Goal: Transaction & Acquisition: Purchase product/service

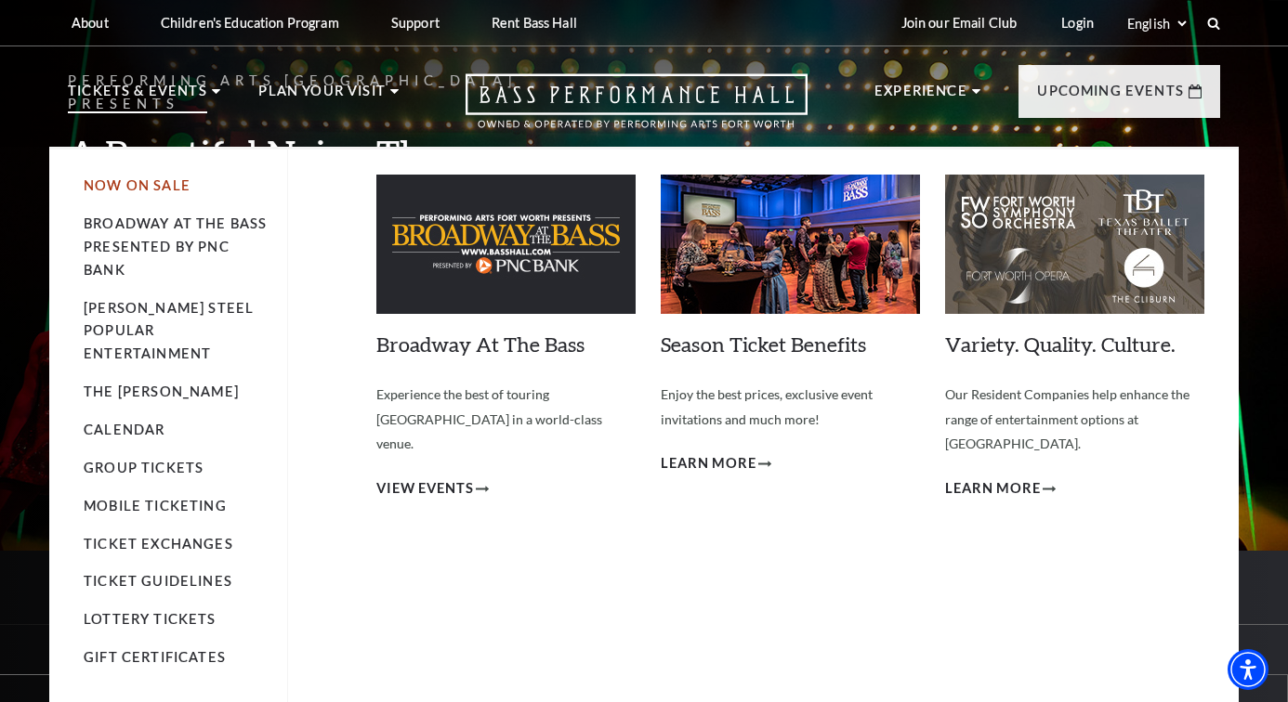
click at [132, 183] on link "Now On Sale" at bounding box center [137, 185] width 107 height 16
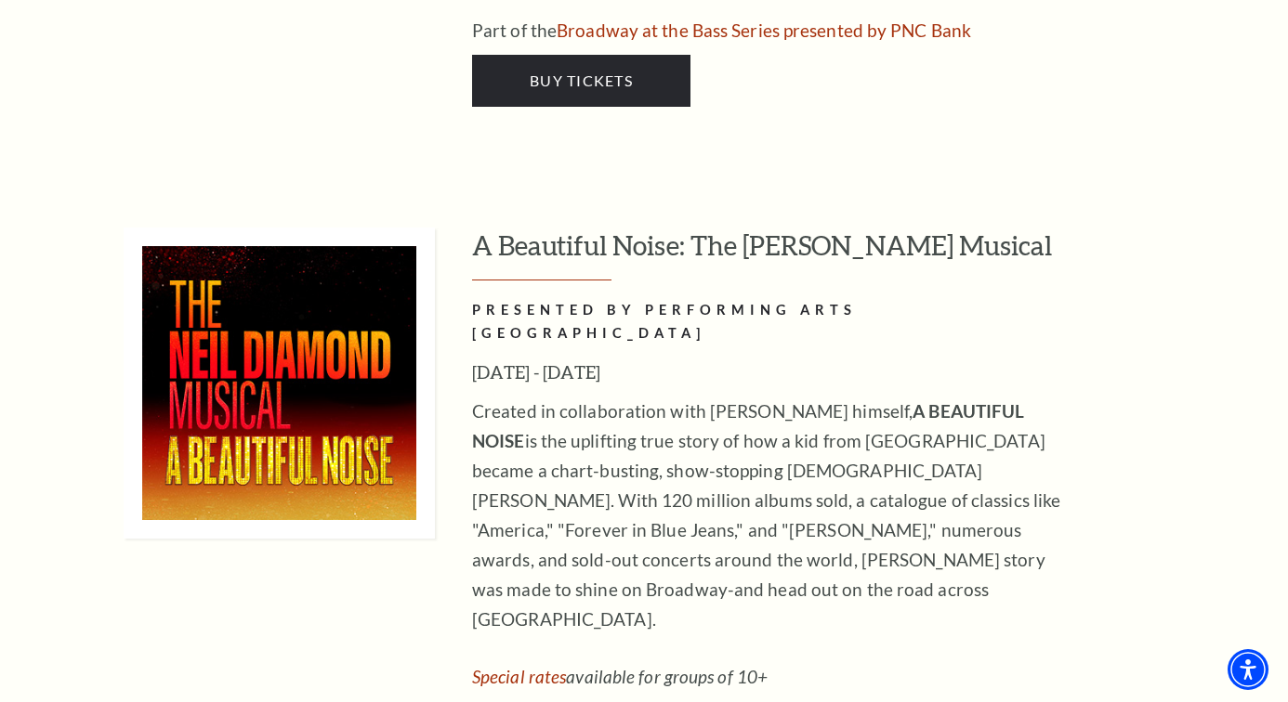
scroll to position [3516, 0]
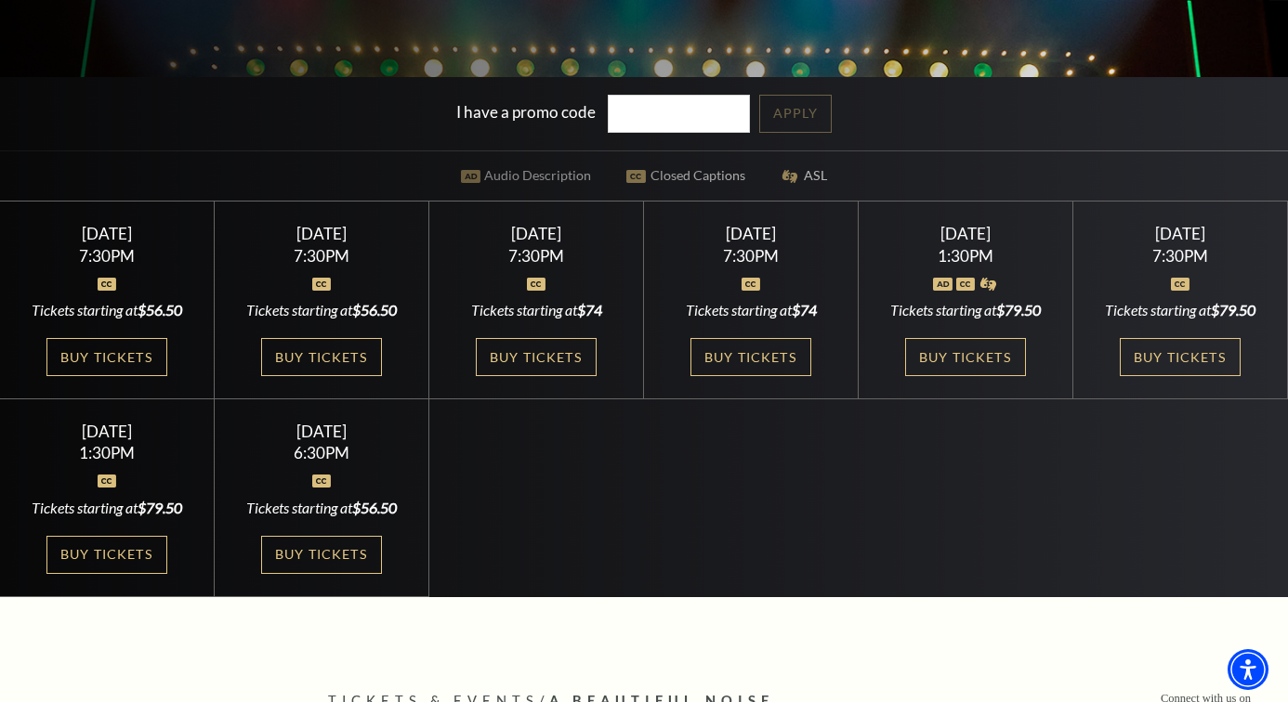
scroll to position [476, 0]
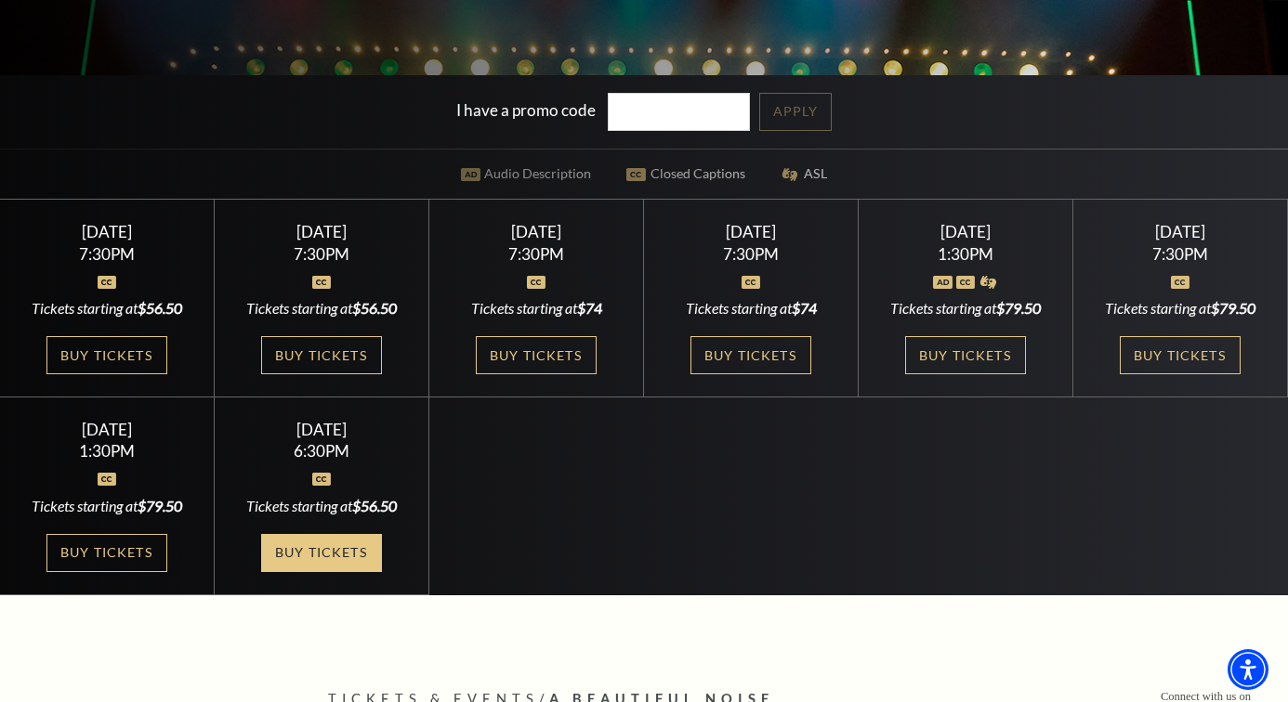
click at [261, 572] on link "Buy Tickets" at bounding box center [321, 553] width 121 height 38
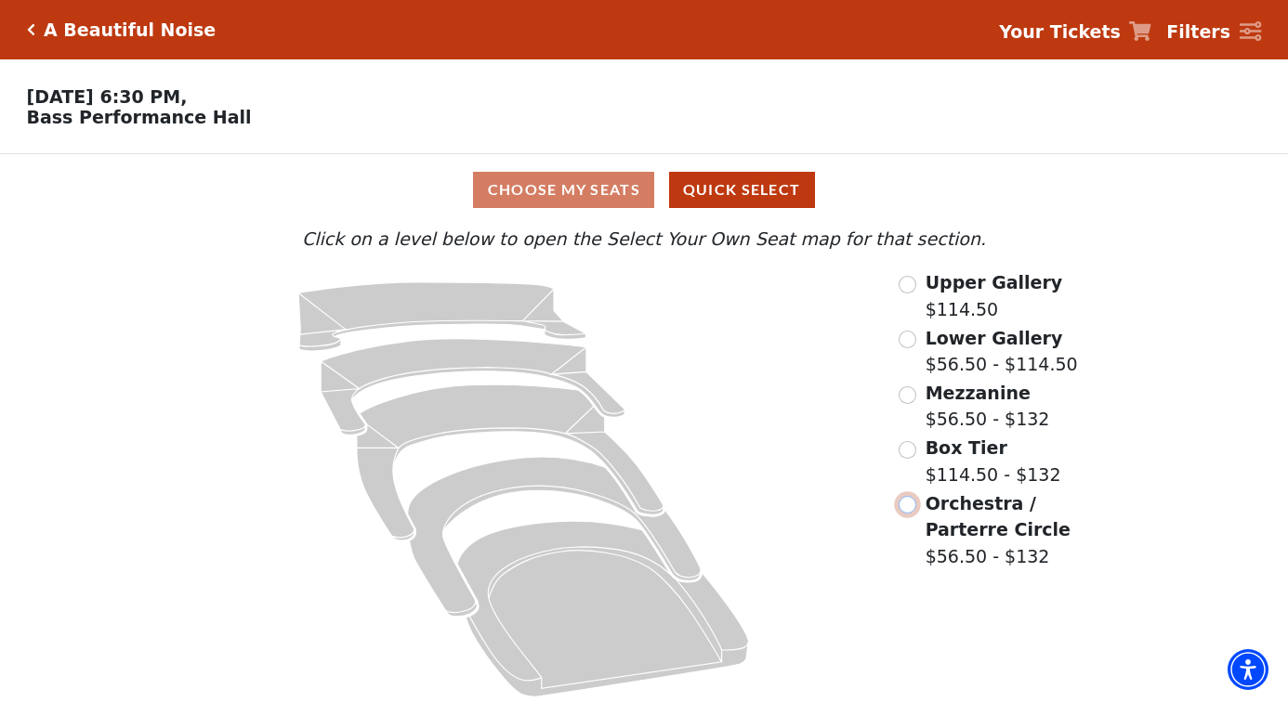
click at [911, 504] on input "Orchestra / Parterre Circle$56.50 - $132\a" at bounding box center [907, 505] width 18 height 18
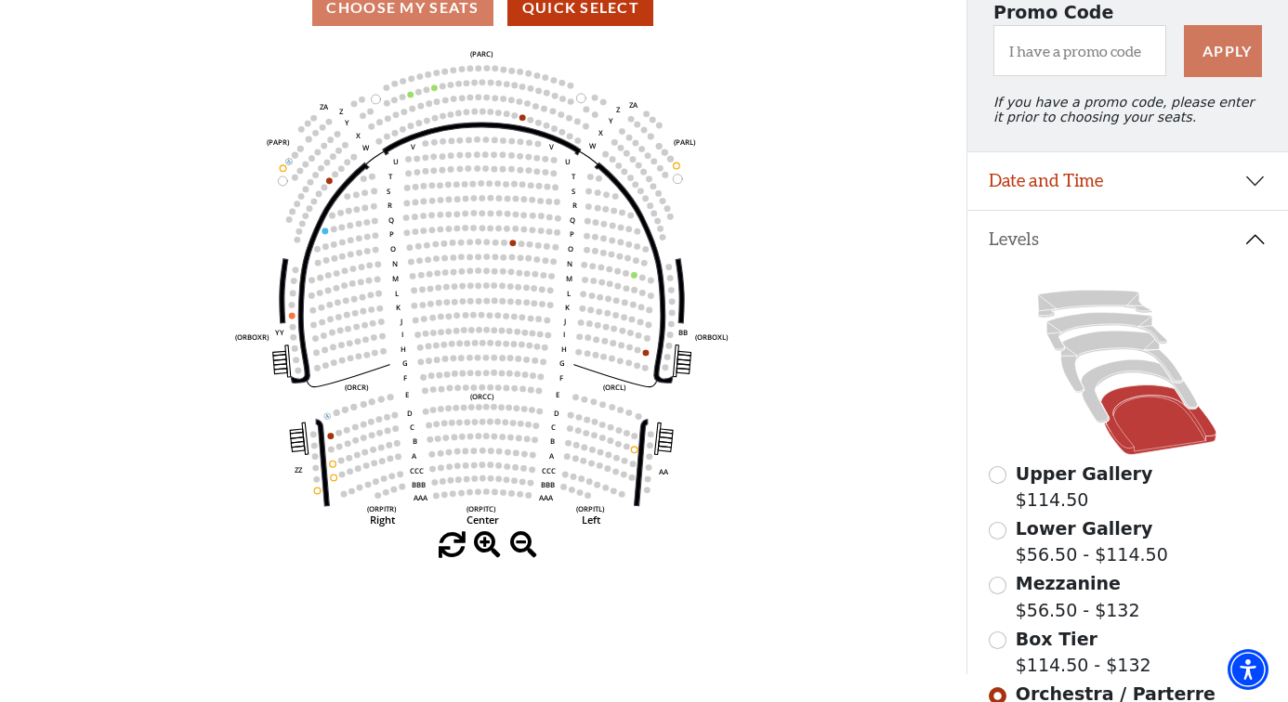
scroll to position [189, 0]
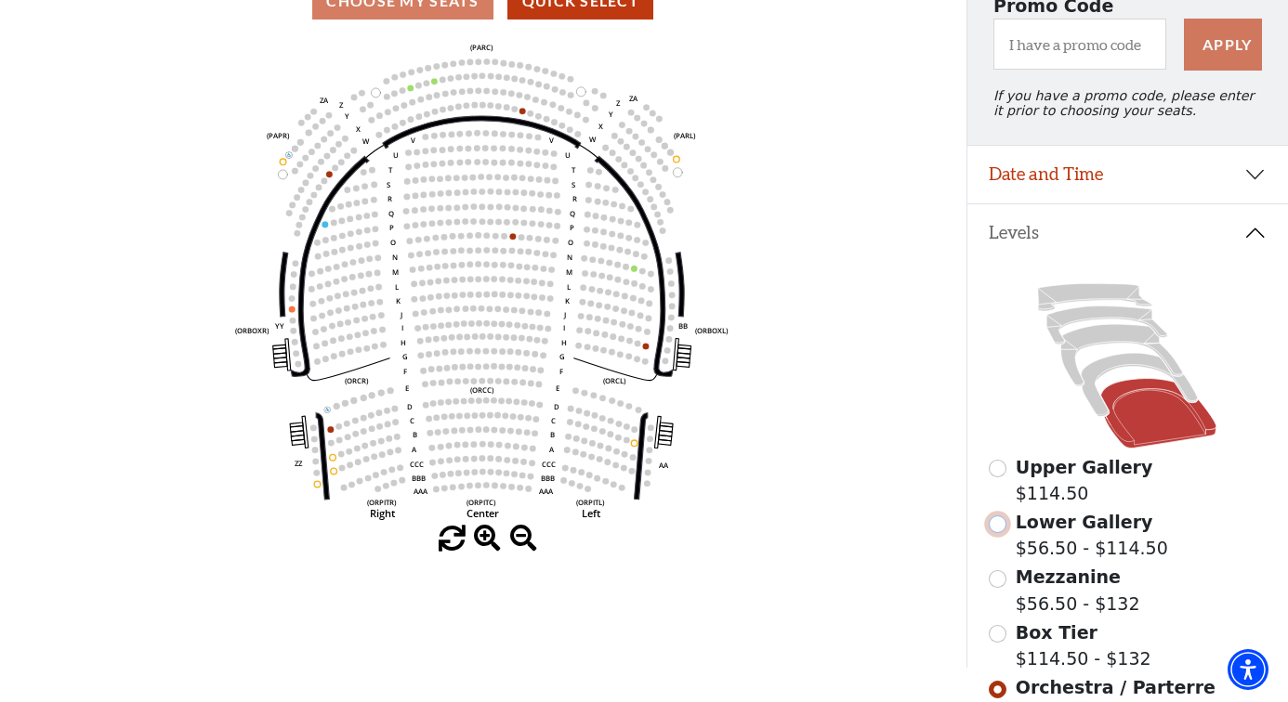
click at [998, 527] on input "Lower Gallery$56.50 - $114.50\a" at bounding box center [998, 525] width 18 height 18
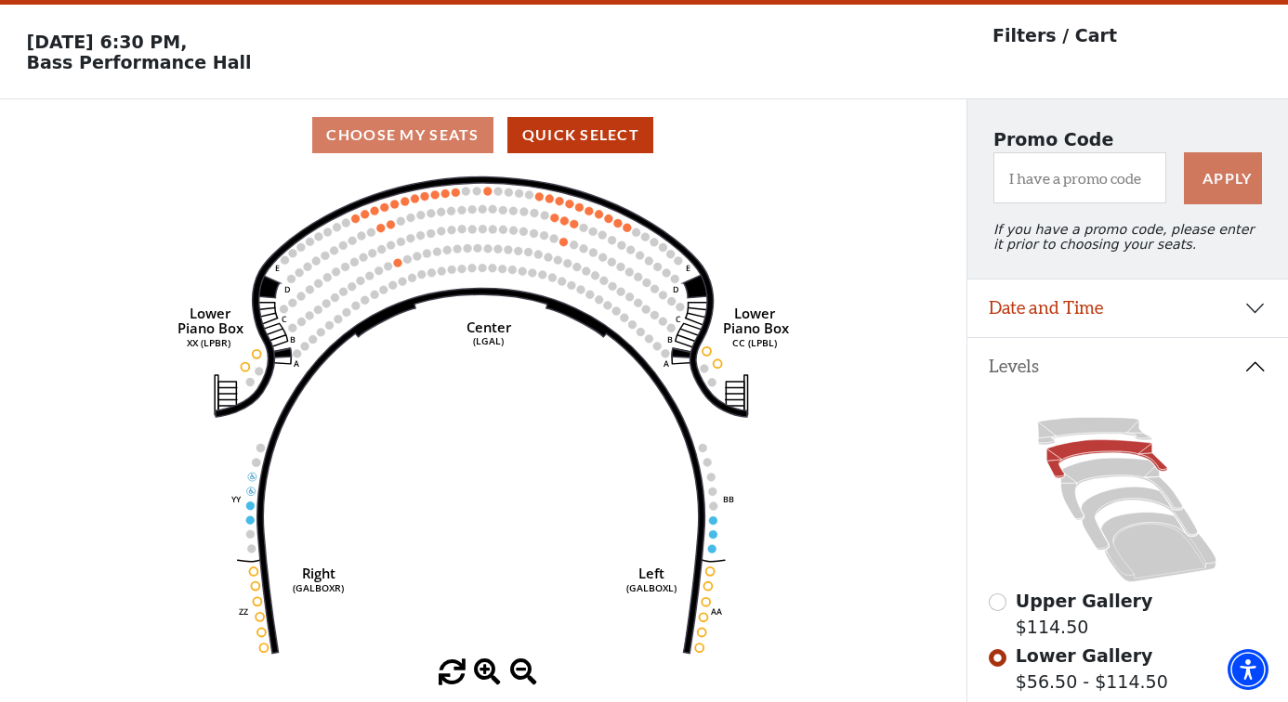
scroll to position [85, 0]
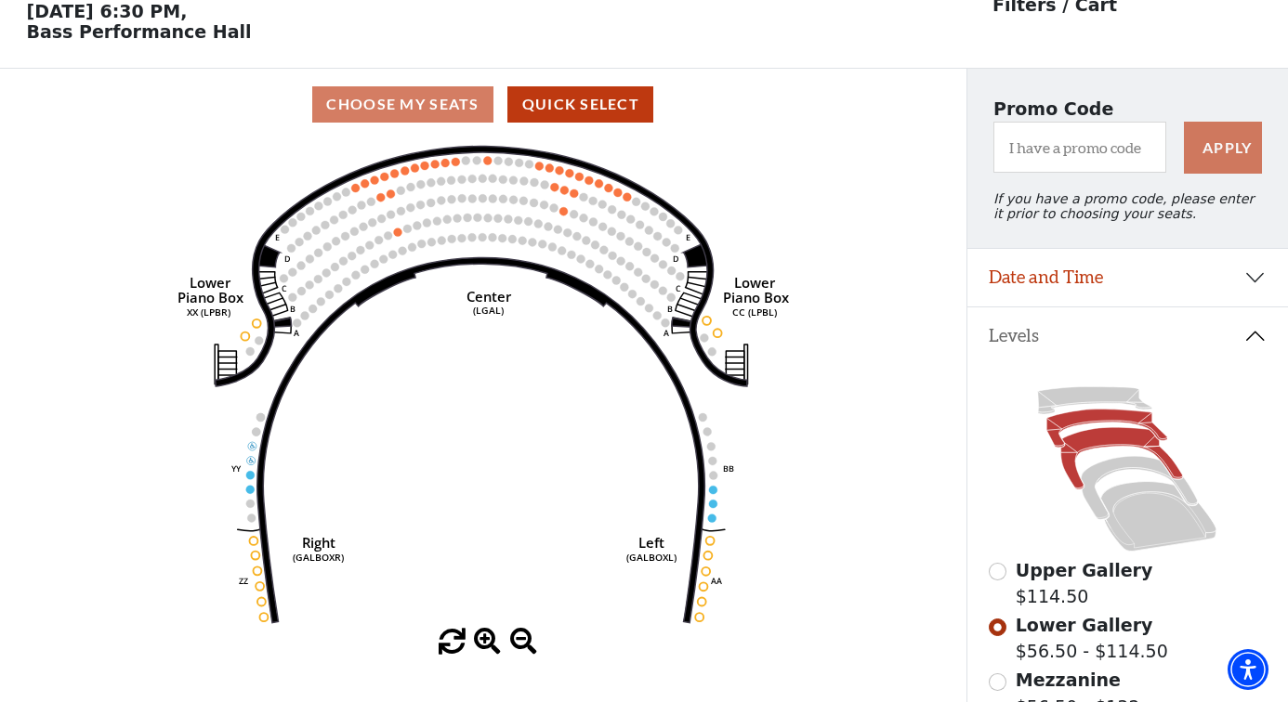
click at [1110, 440] on icon at bounding box center [1122, 459] width 122 height 62
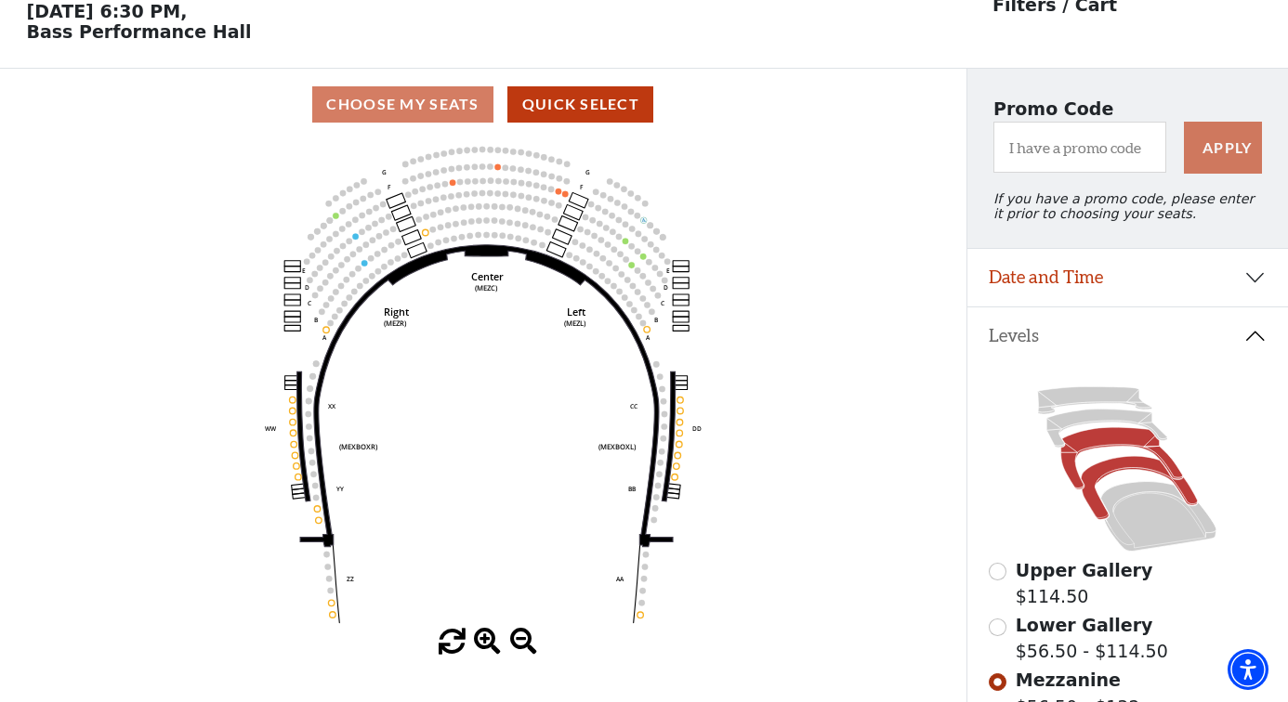
click at [1135, 467] on icon at bounding box center [1139, 488] width 116 height 63
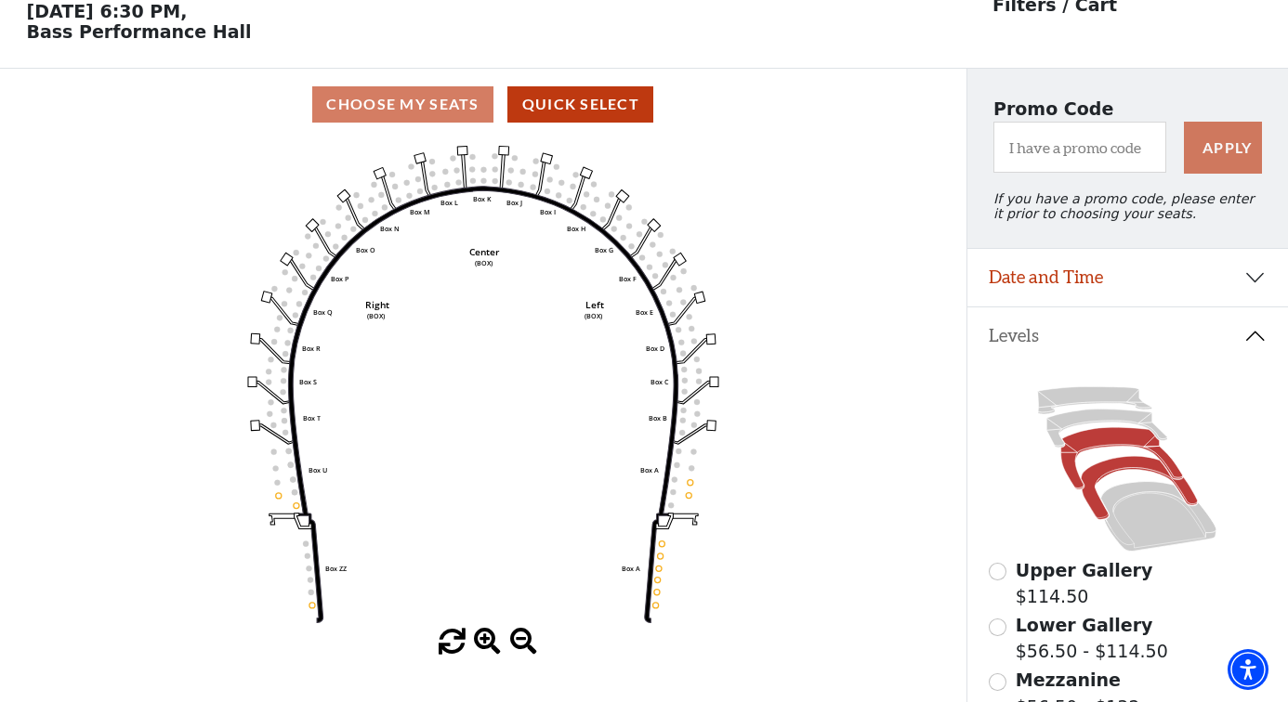
click at [1100, 440] on icon at bounding box center [1122, 459] width 122 height 62
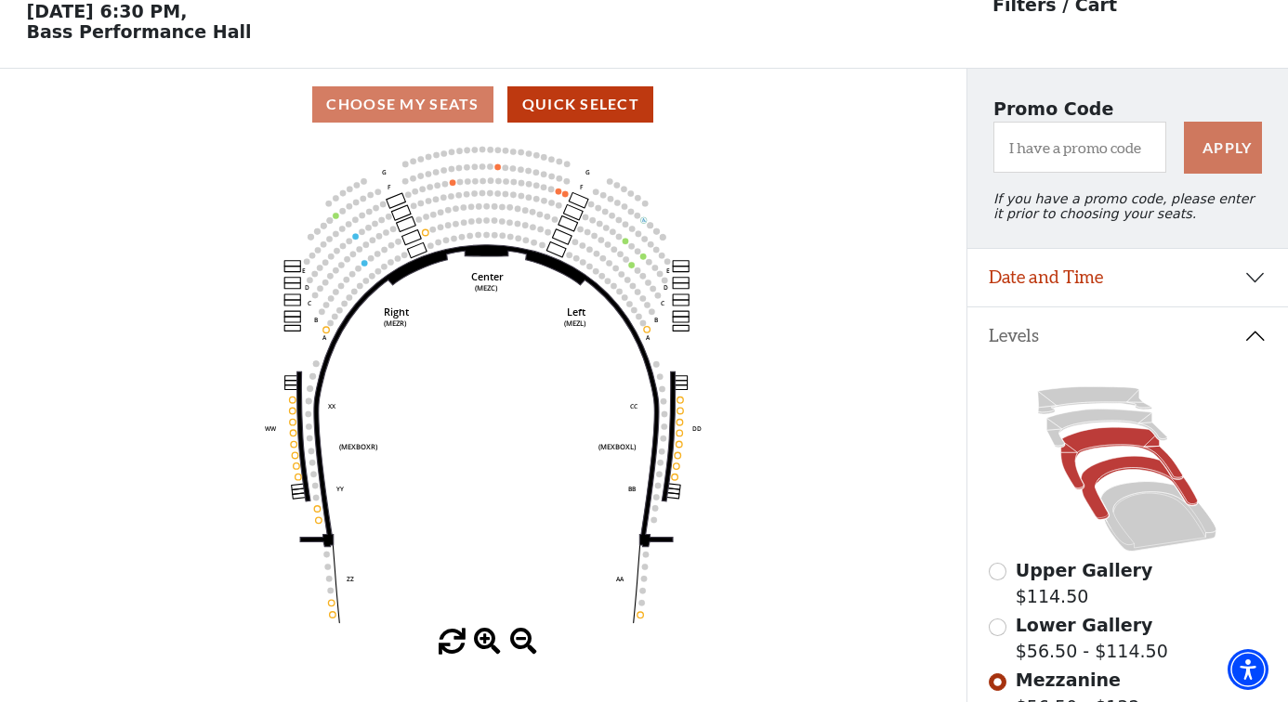
click at [1130, 463] on icon at bounding box center [1139, 488] width 116 height 63
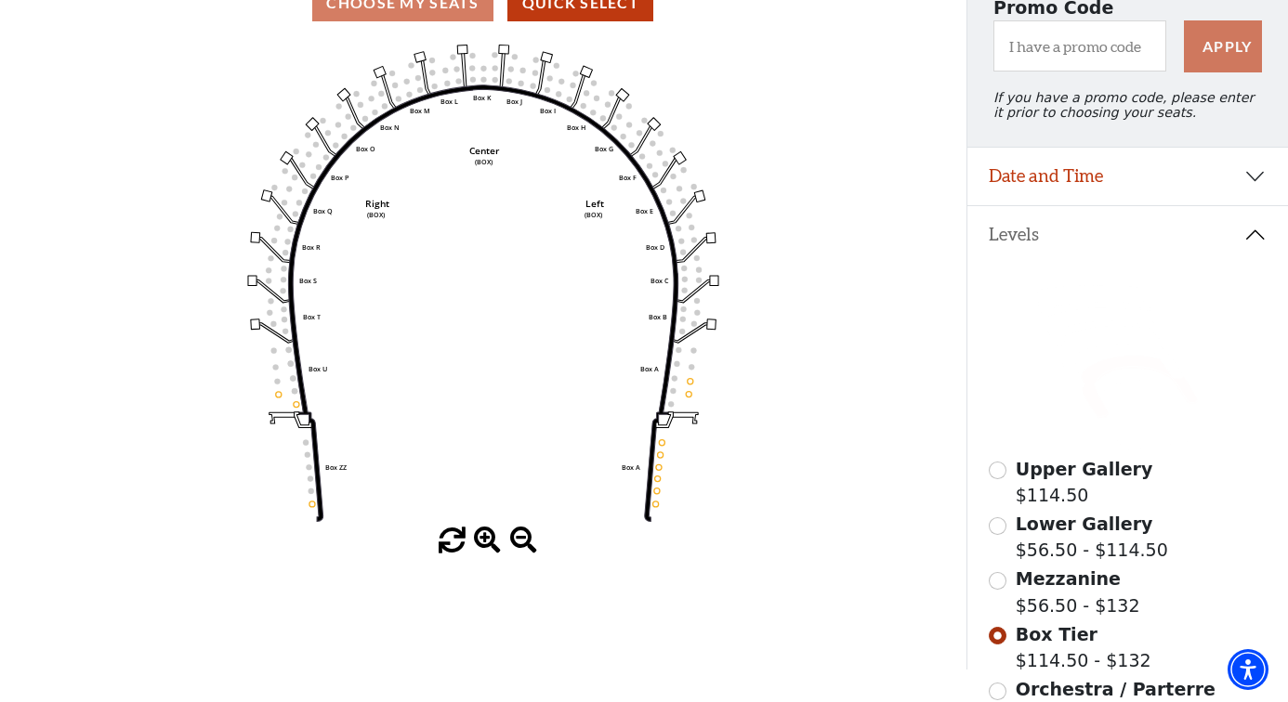
scroll to position [190, 0]
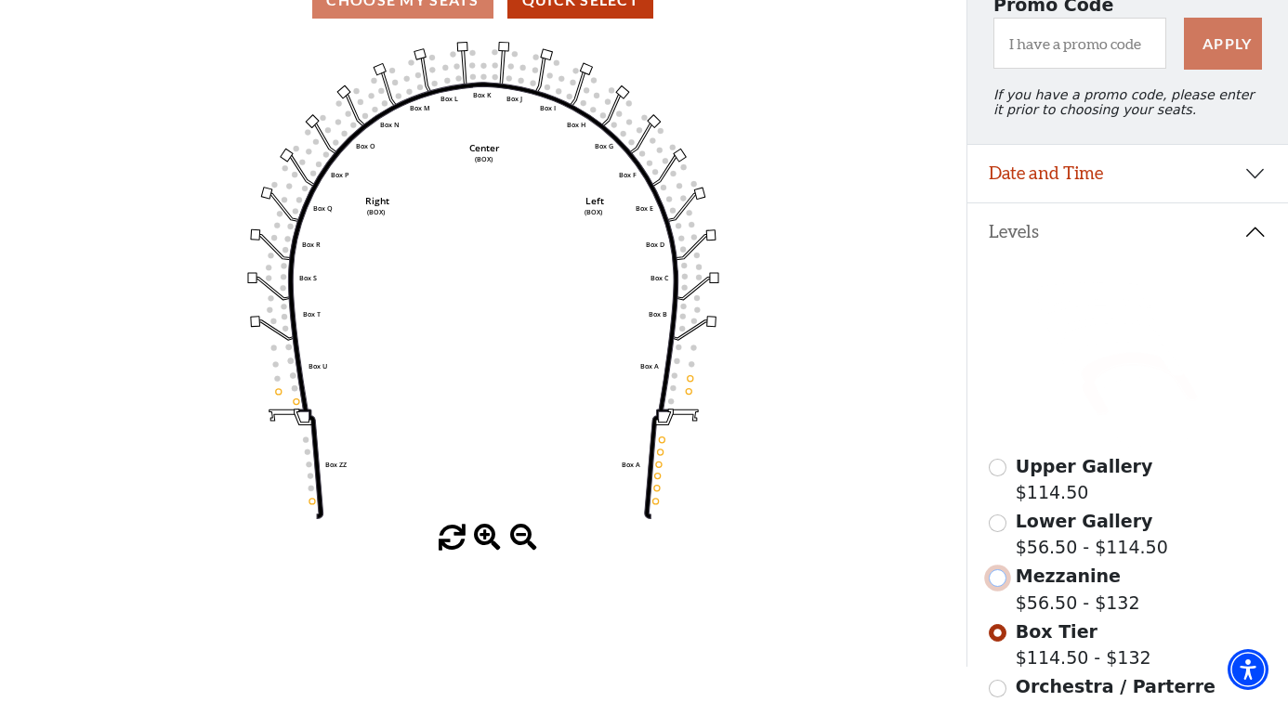
click at [1002, 584] on input "Mezzanine$56.50 - $132\a" at bounding box center [998, 579] width 18 height 18
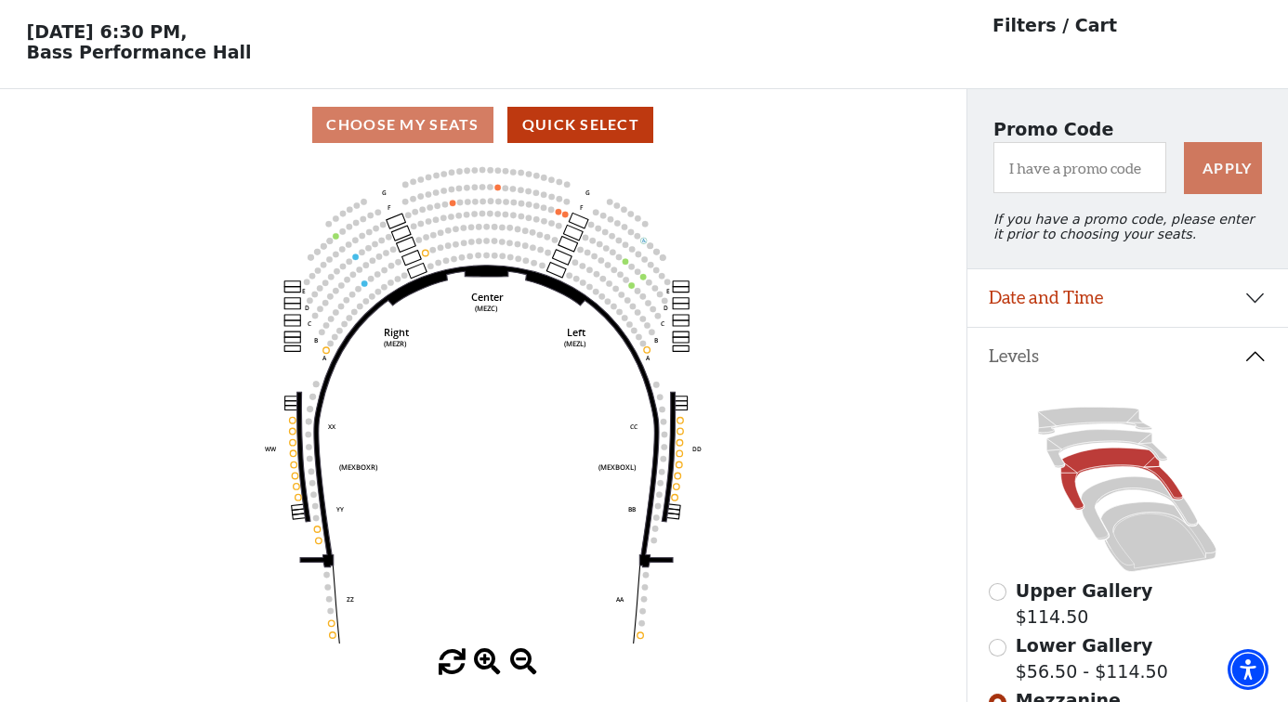
scroll to position [85, 0]
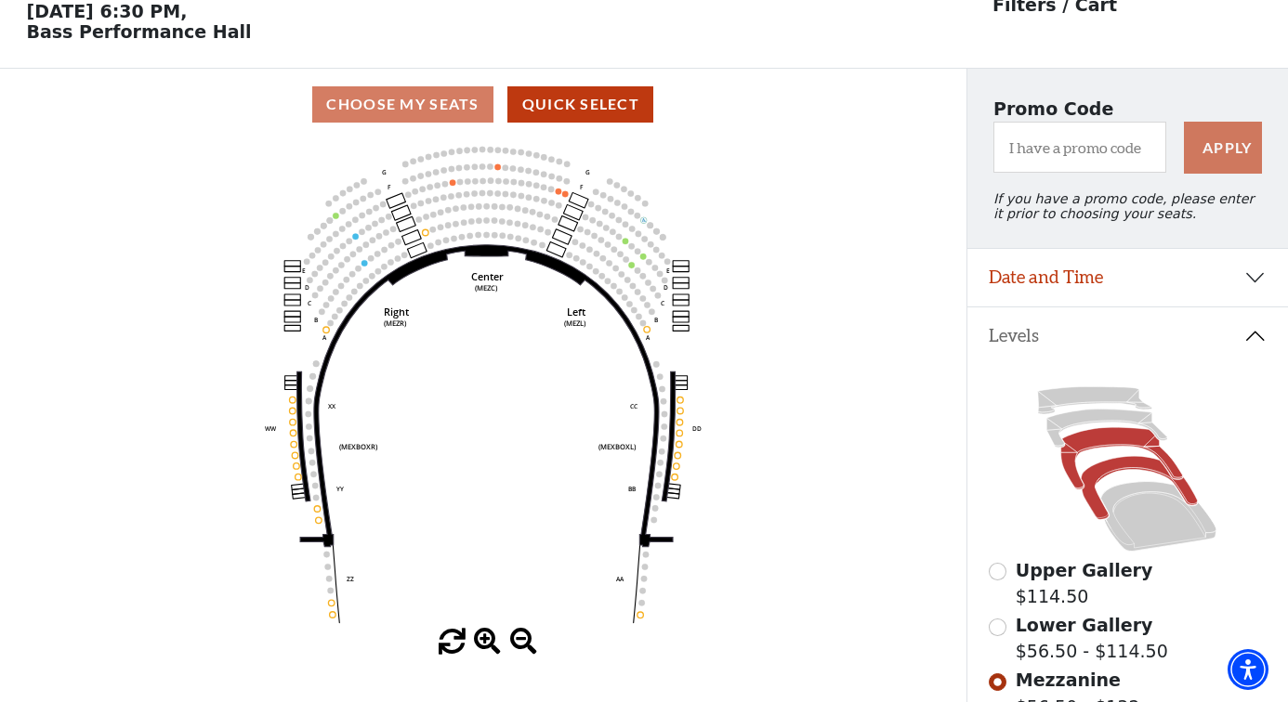
click at [1129, 462] on icon at bounding box center [1139, 488] width 116 height 63
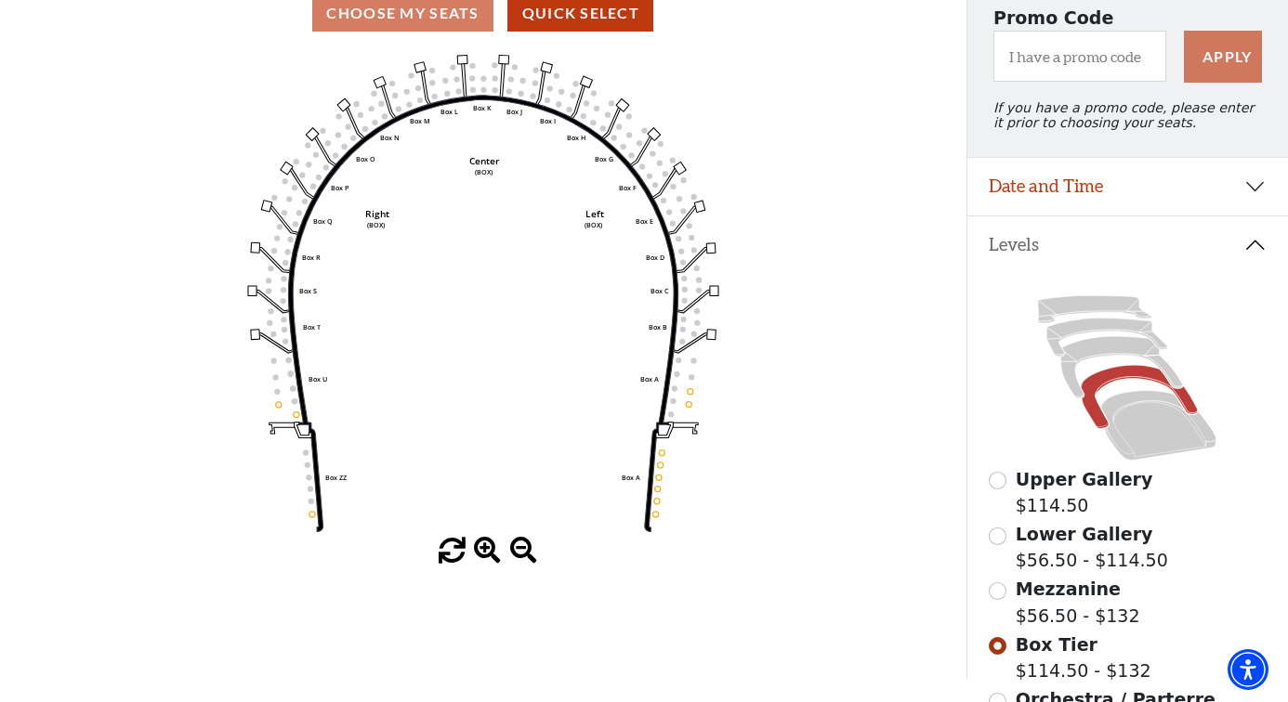
scroll to position [193, 0]
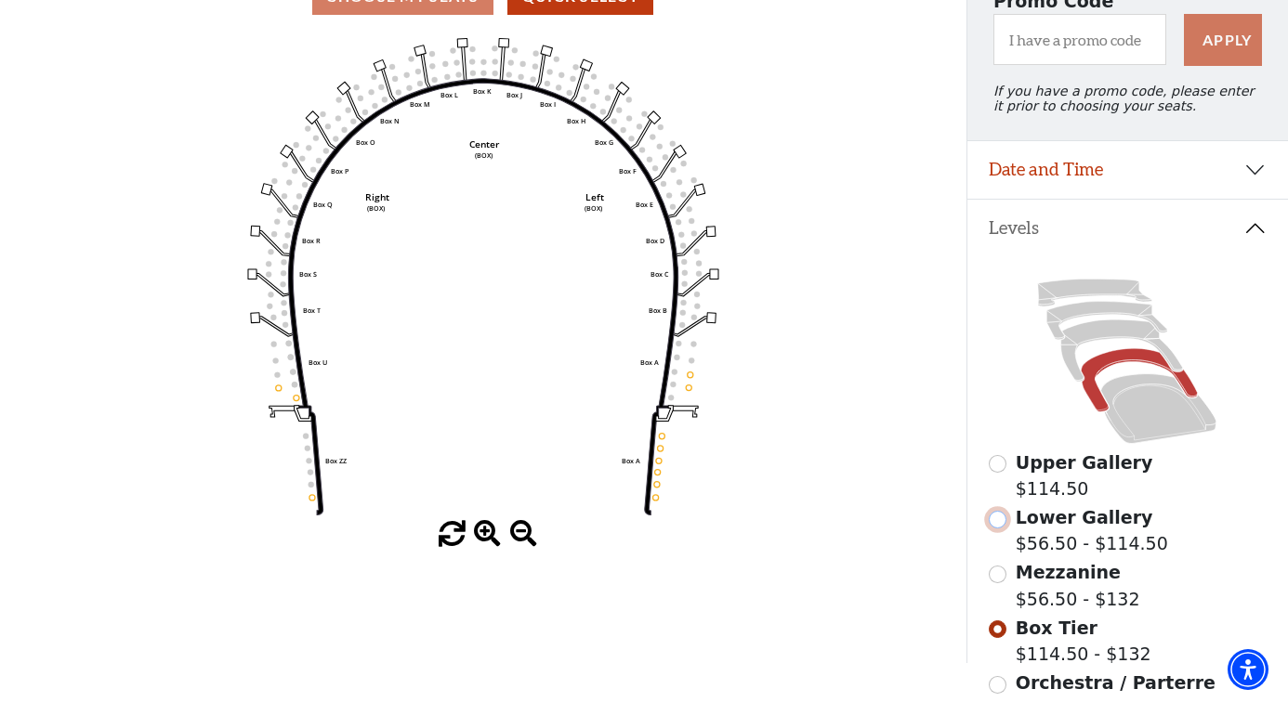
click at [1001, 518] on input "Lower Gallery$56.50 - $114.50\a" at bounding box center [998, 520] width 18 height 18
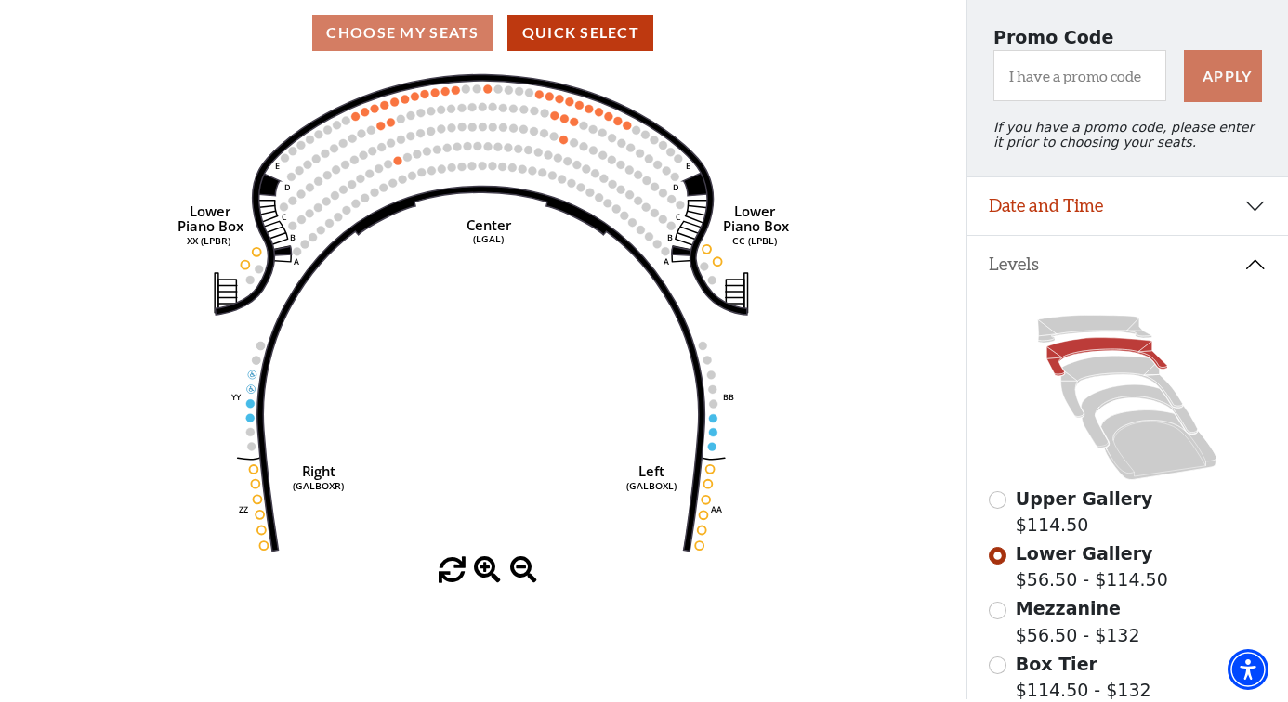
scroll to position [171, 0]
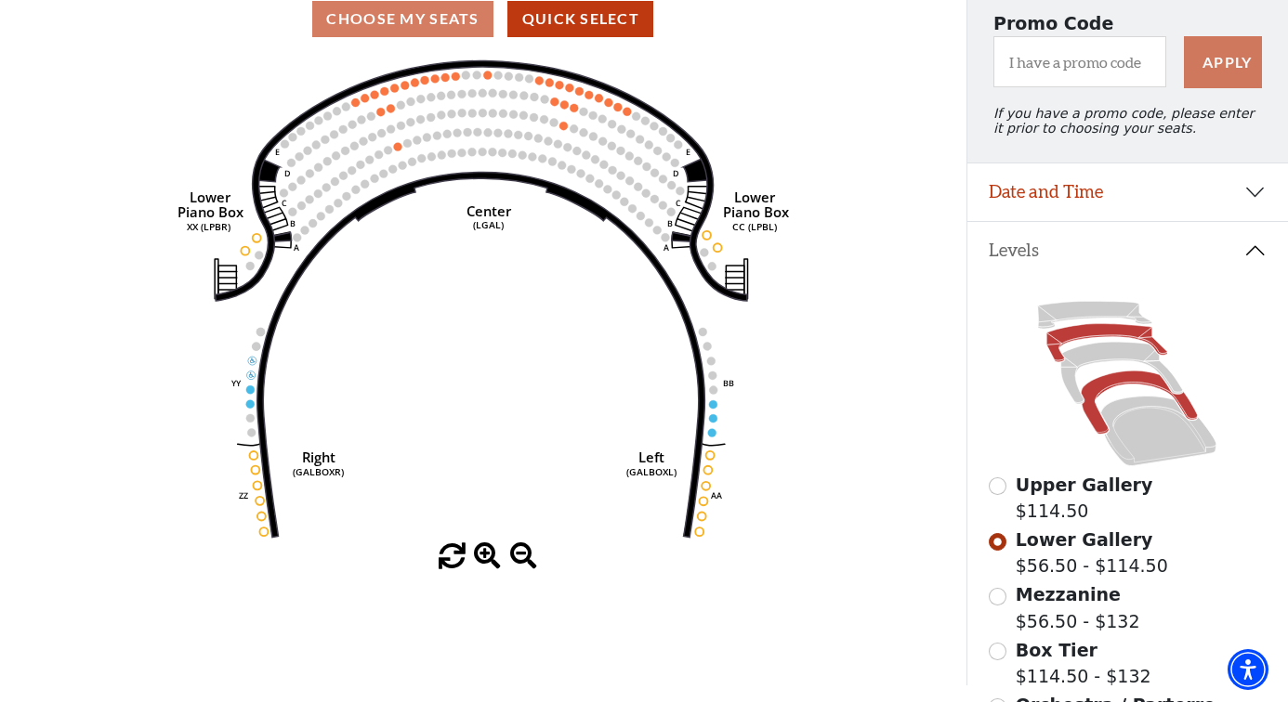
click at [1132, 380] on icon at bounding box center [1139, 403] width 116 height 63
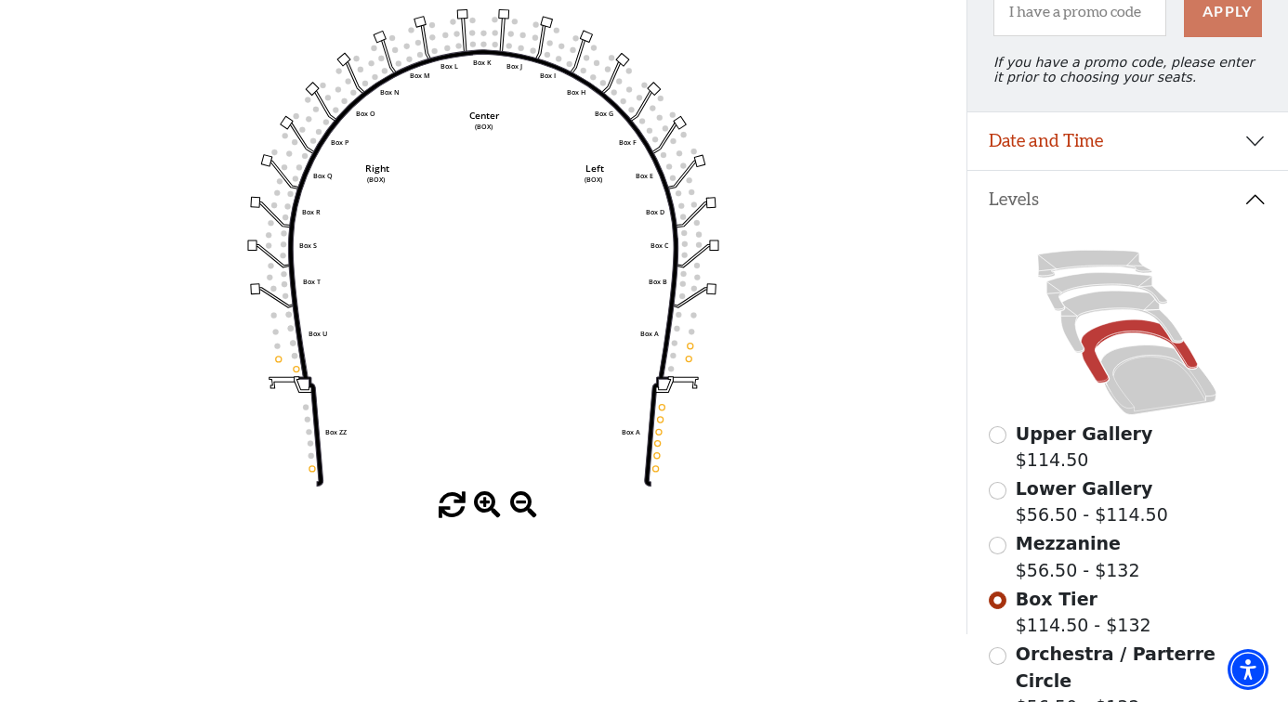
scroll to position [246, 0]
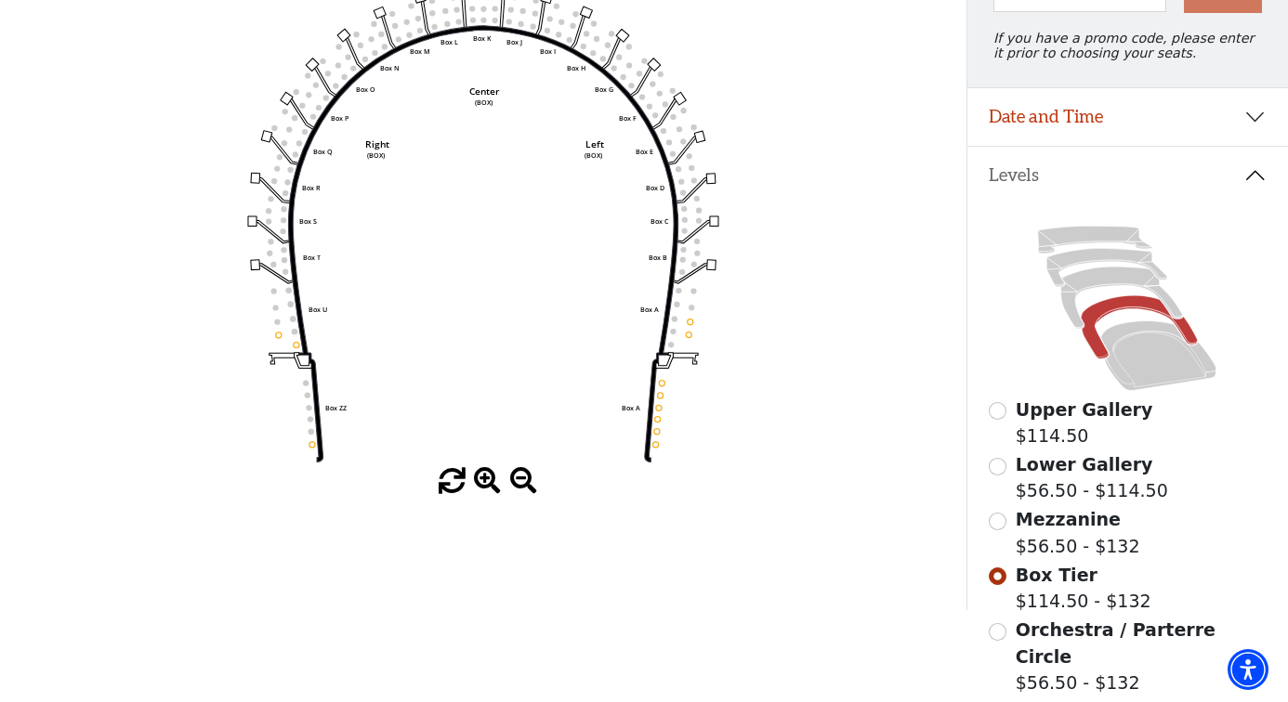
click at [740, 320] on icon "Left (BOX) Right (BOX) Center (BOX) Box ZZ Box U Box T Box S Box R Box Q Box P …" at bounding box center [483, 224] width 870 height 489
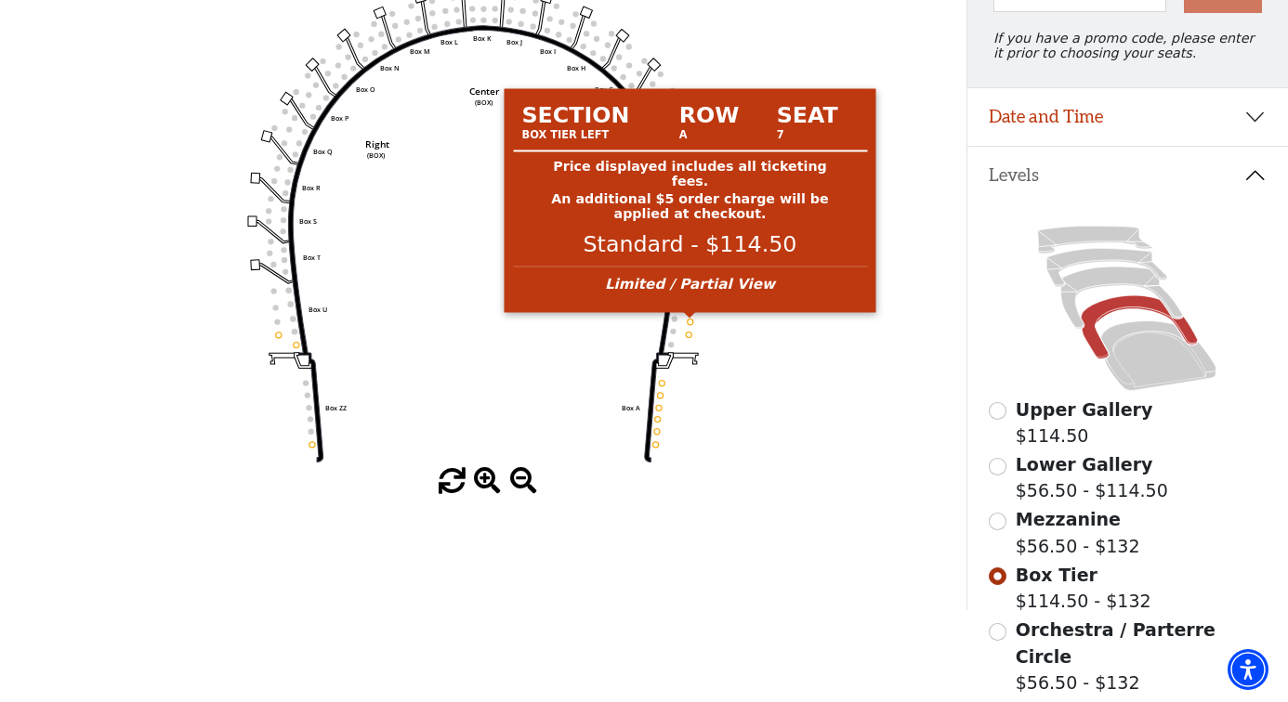
click at [689, 321] on circle at bounding box center [691, 322] width 6 height 6
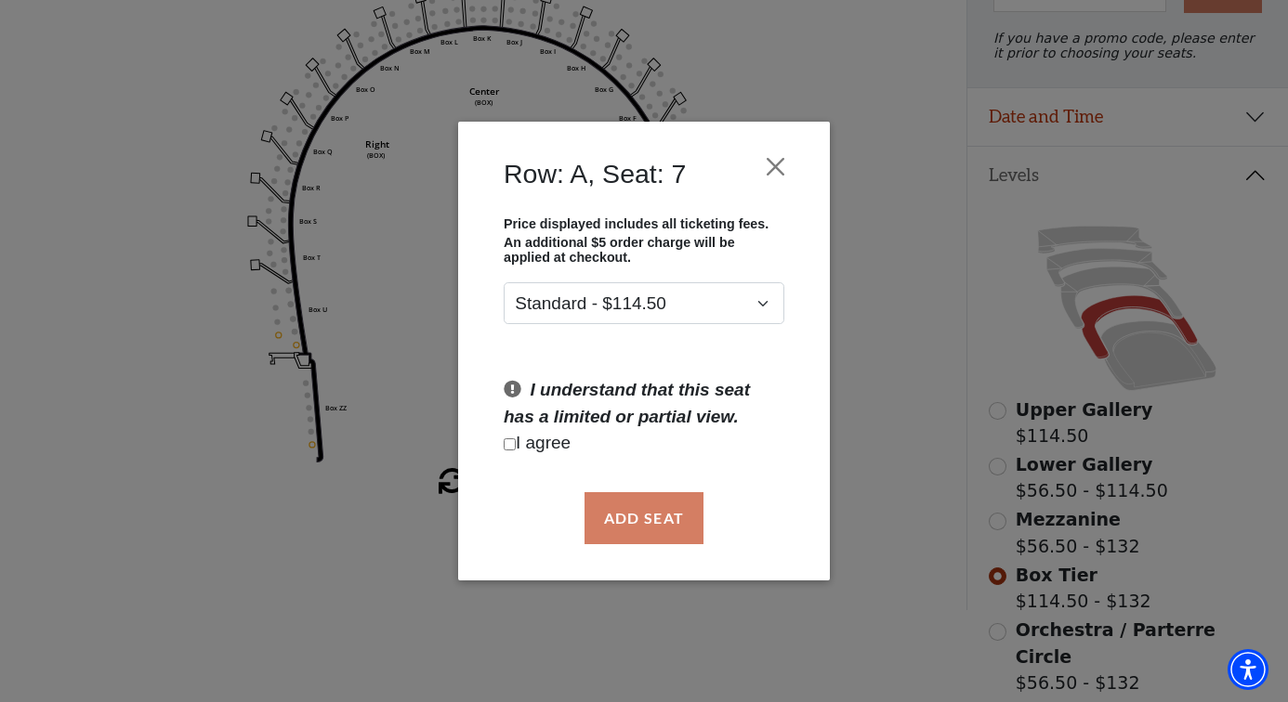
click at [509, 442] on input "Checkbox field" at bounding box center [510, 445] width 12 height 12
checkbox input "true"
click at [632, 514] on button "Add Seat" at bounding box center [643, 518] width 119 height 52
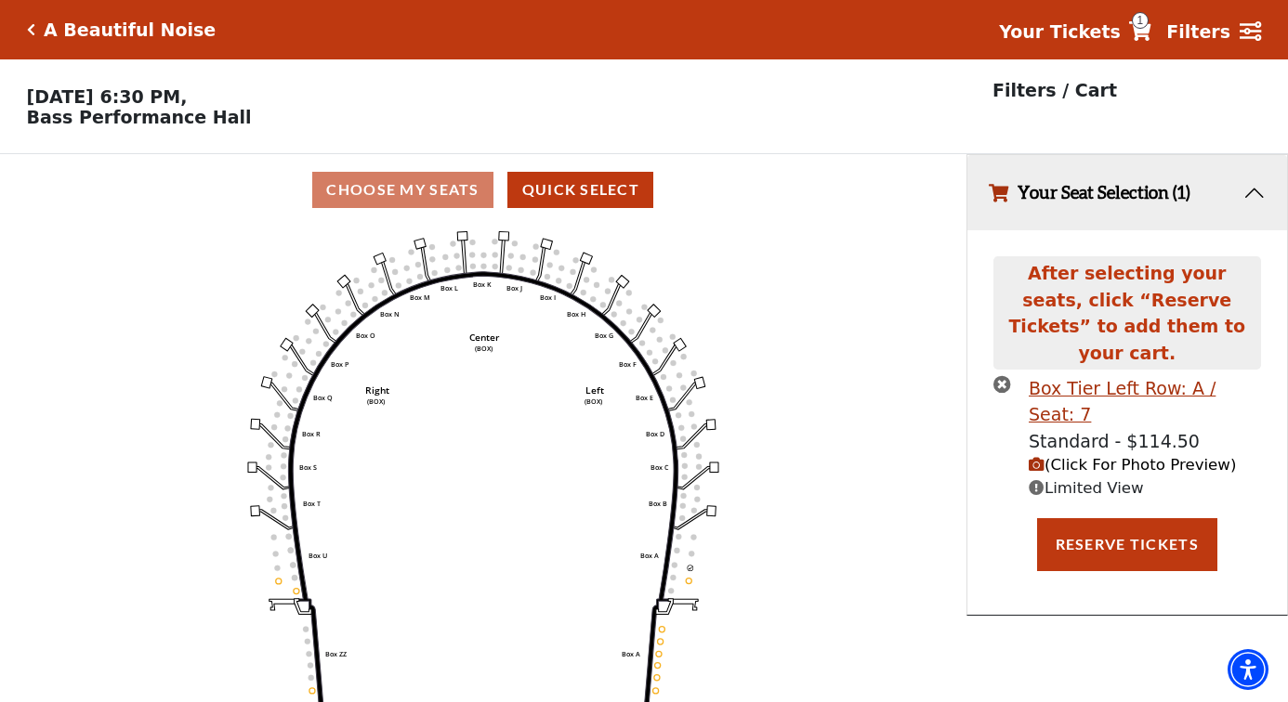
scroll to position [39, 0]
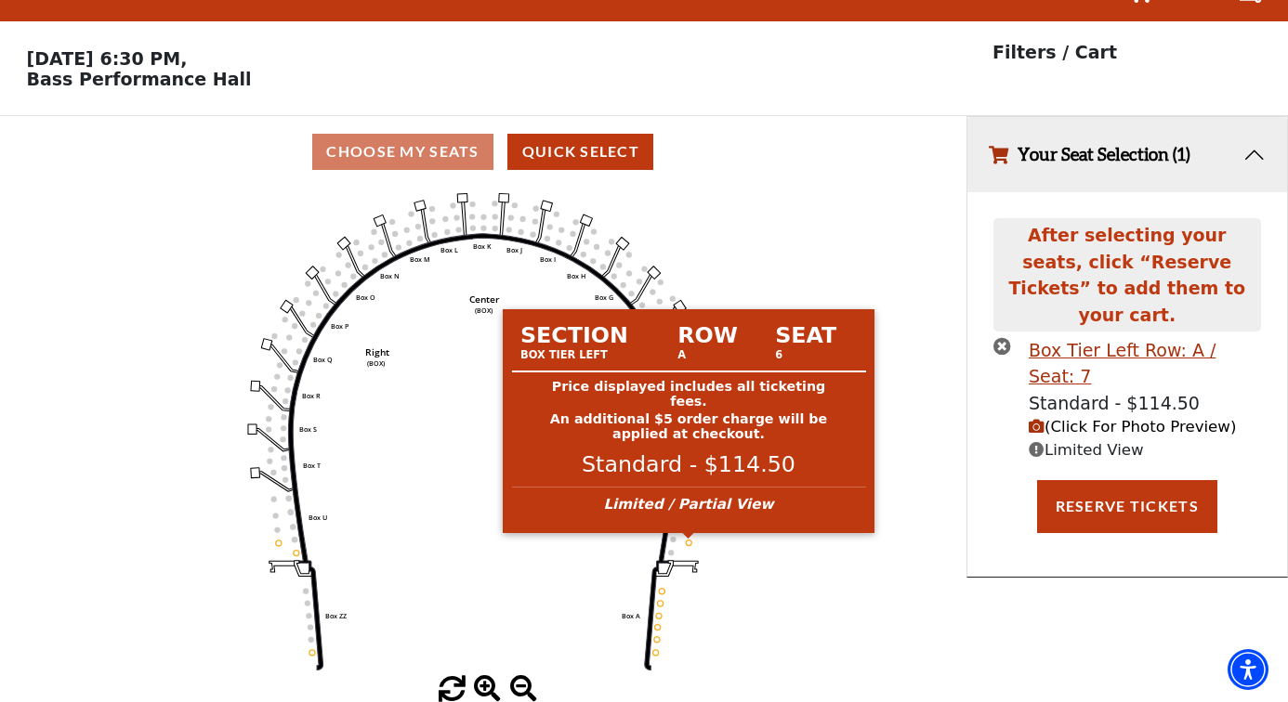
click at [688, 542] on circle at bounding box center [689, 543] width 6 height 6
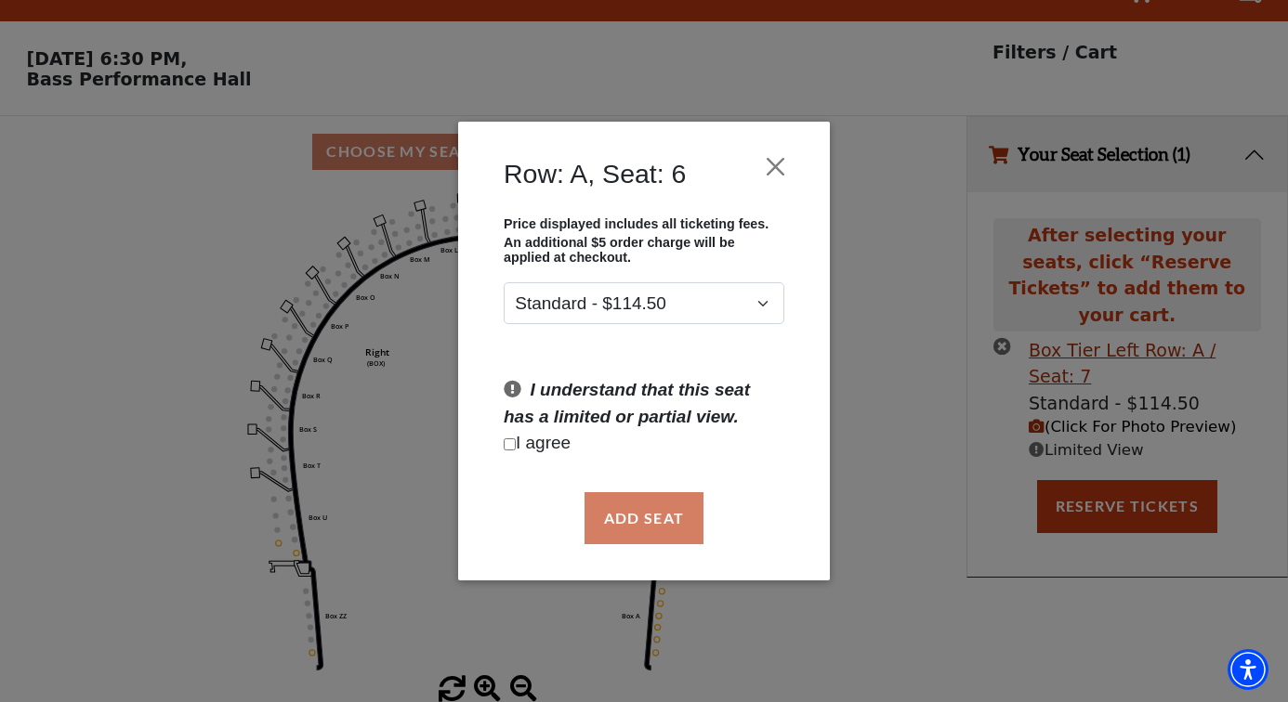
click at [510, 445] on input "Checkbox field" at bounding box center [510, 445] width 12 height 12
checkbox input "true"
click at [624, 515] on button "Add Seat" at bounding box center [643, 518] width 119 height 52
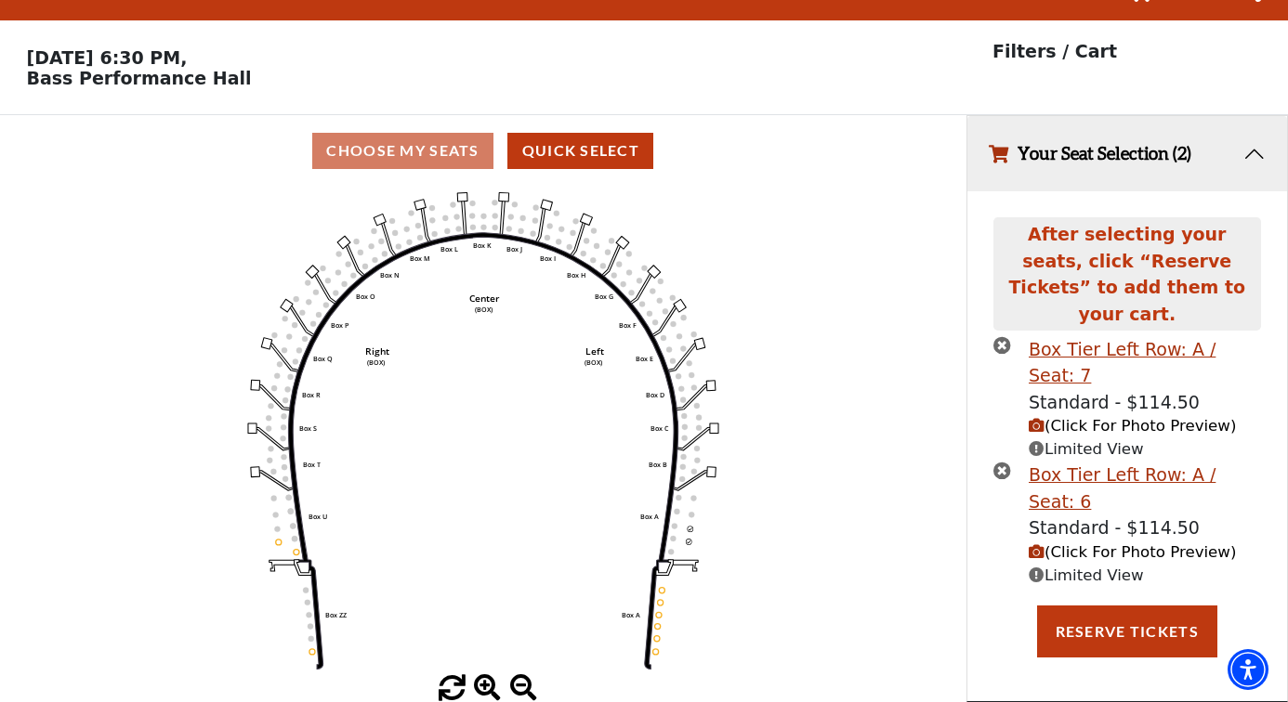
click at [1036, 418] on icon "(Click For Photo Preview)" at bounding box center [1036, 426] width 16 height 16
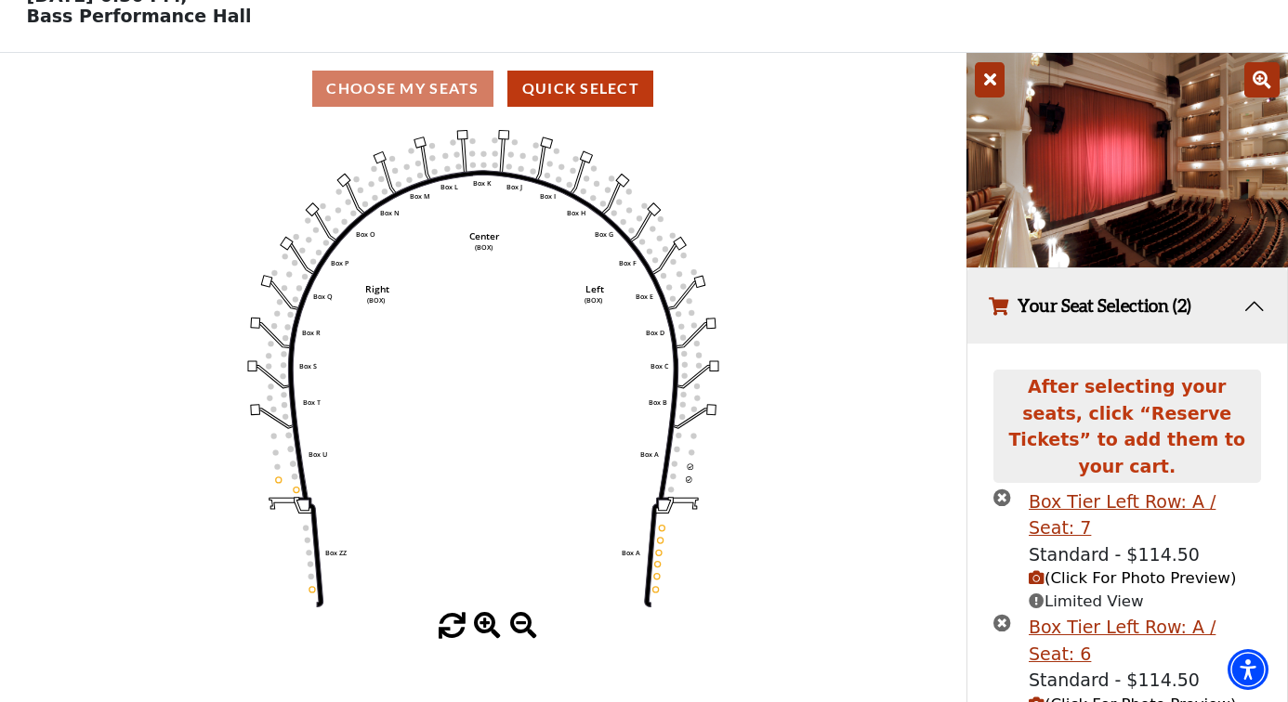
scroll to position [176, 0]
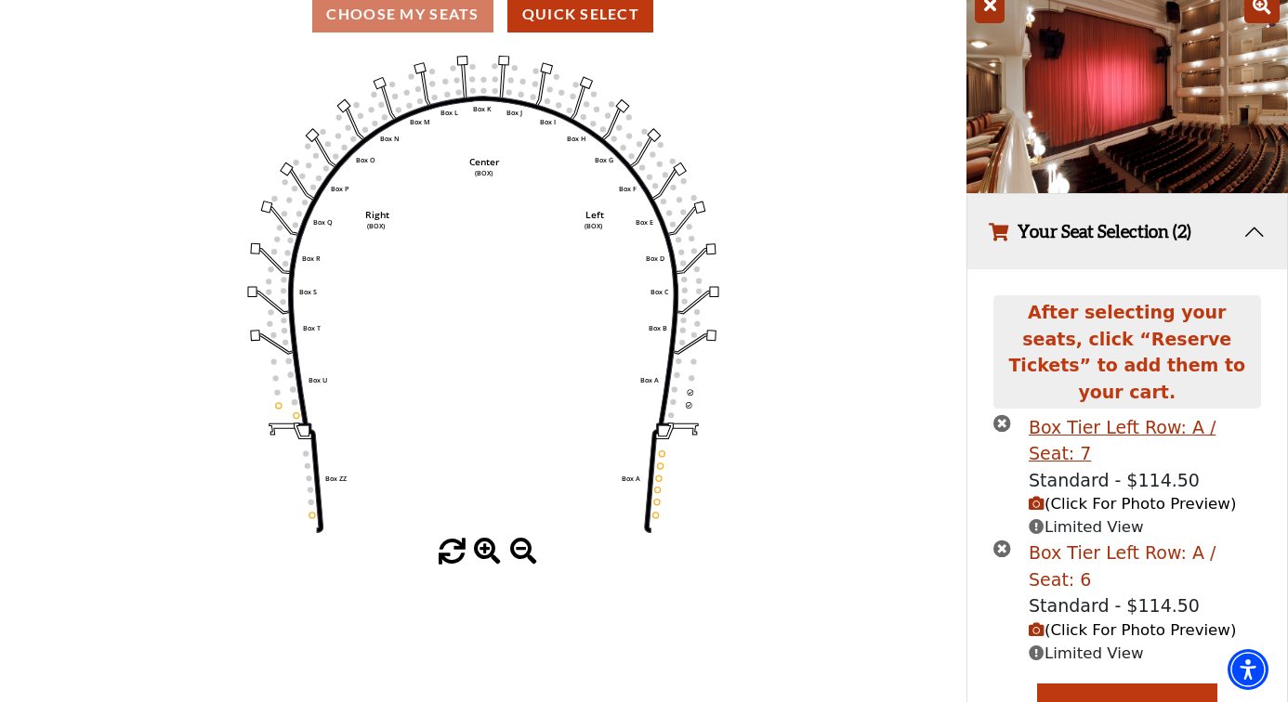
click at [1075, 540] on div "Box Tier Left Row: A / Seat: 6" at bounding box center [1144, 566] width 232 height 53
click at [989, 16] on icon at bounding box center [990, 5] width 30 height 35
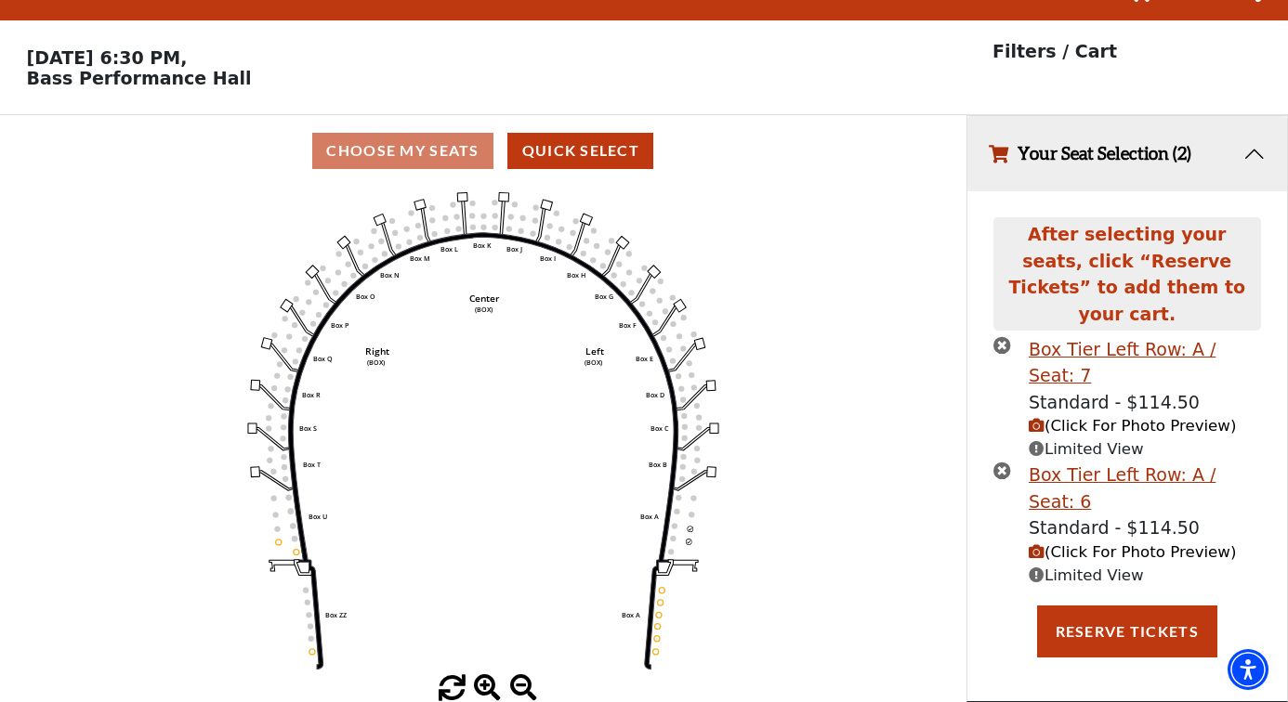
click at [1036, 544] on icon "(Click For Photo Preview)" at bounding box center [1036, 552] width 16 height 16
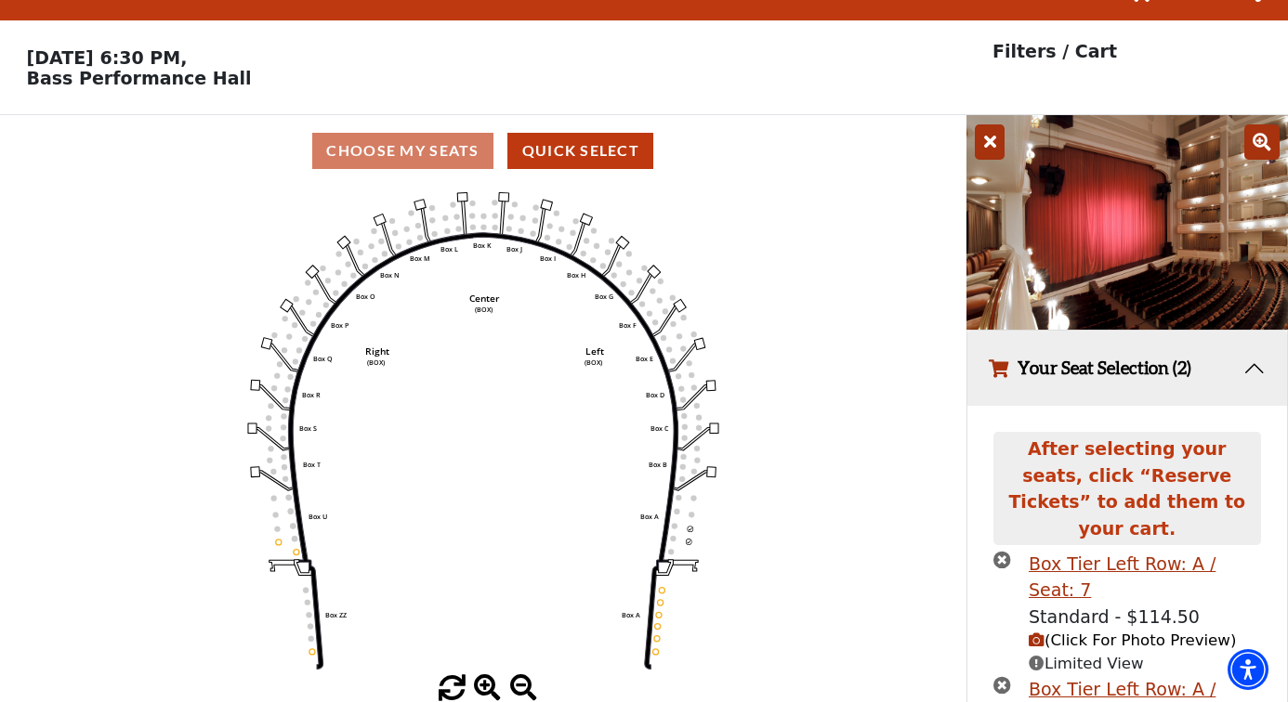
click at [991, 138] on icon at bounding box center [990, 141] width 30 height 35
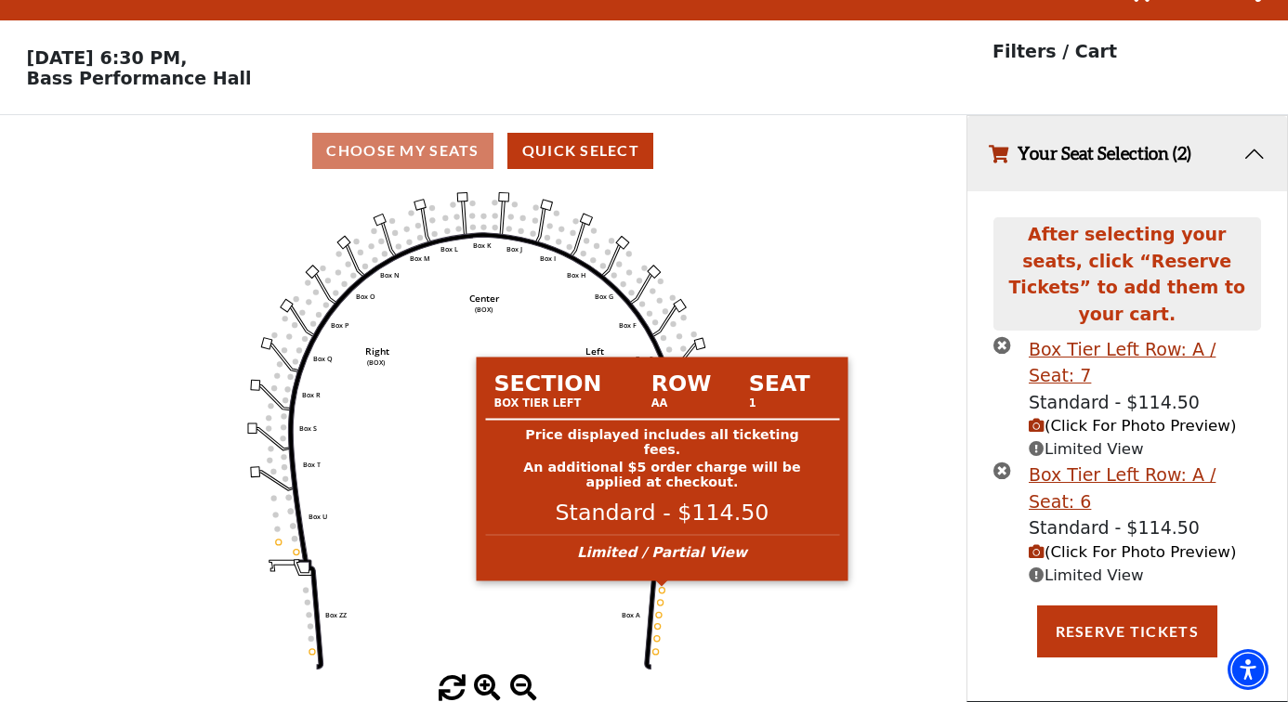
click at [662, 591] on circle at bounding box center [662, 590] width 6 height 6
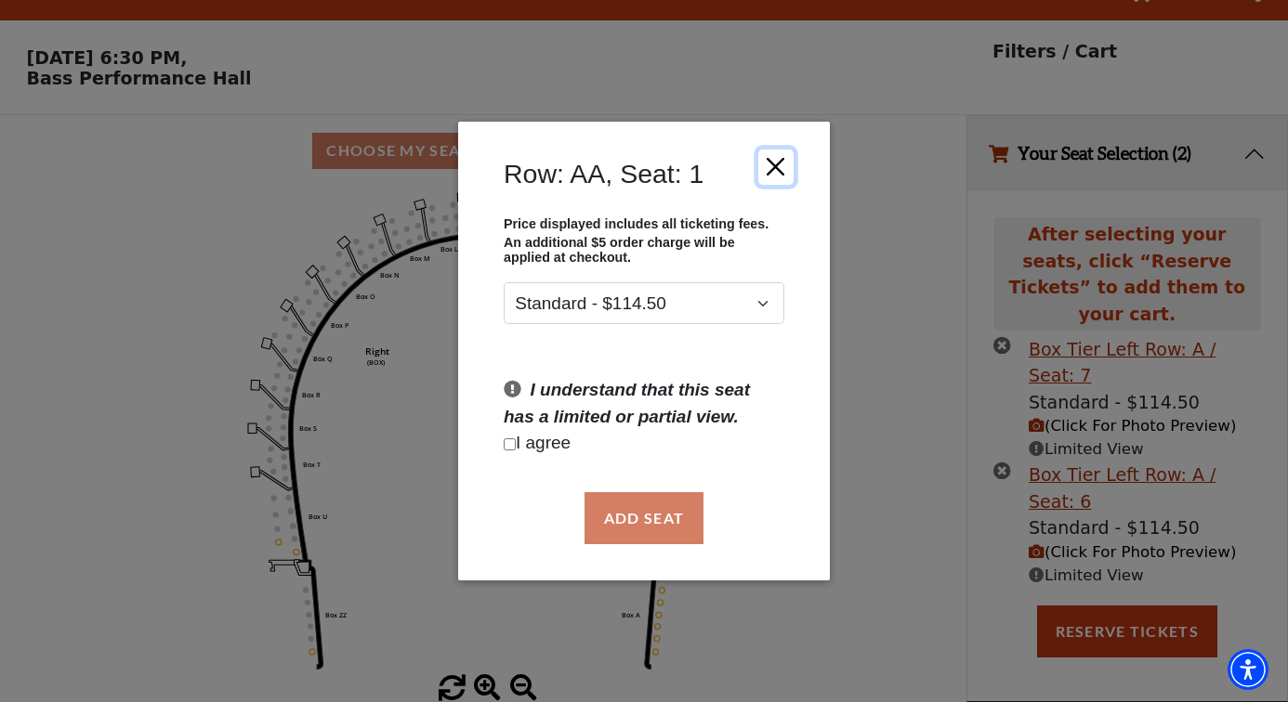
click at [772, 160] on button "Close" at bounding box center [775, 166] width 35 height 35
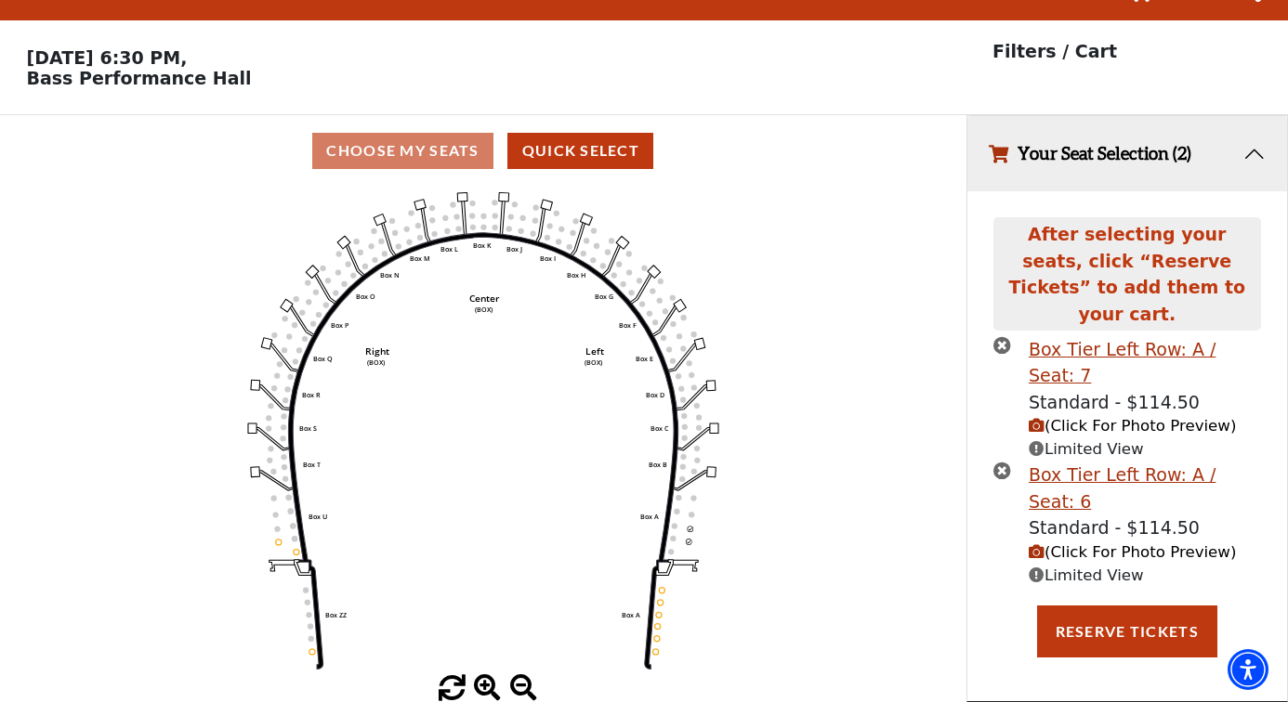
click at [1033, 544] on icon "(Click For Photo Preview)" at bounding box center [1036, 552] width 16 height 16
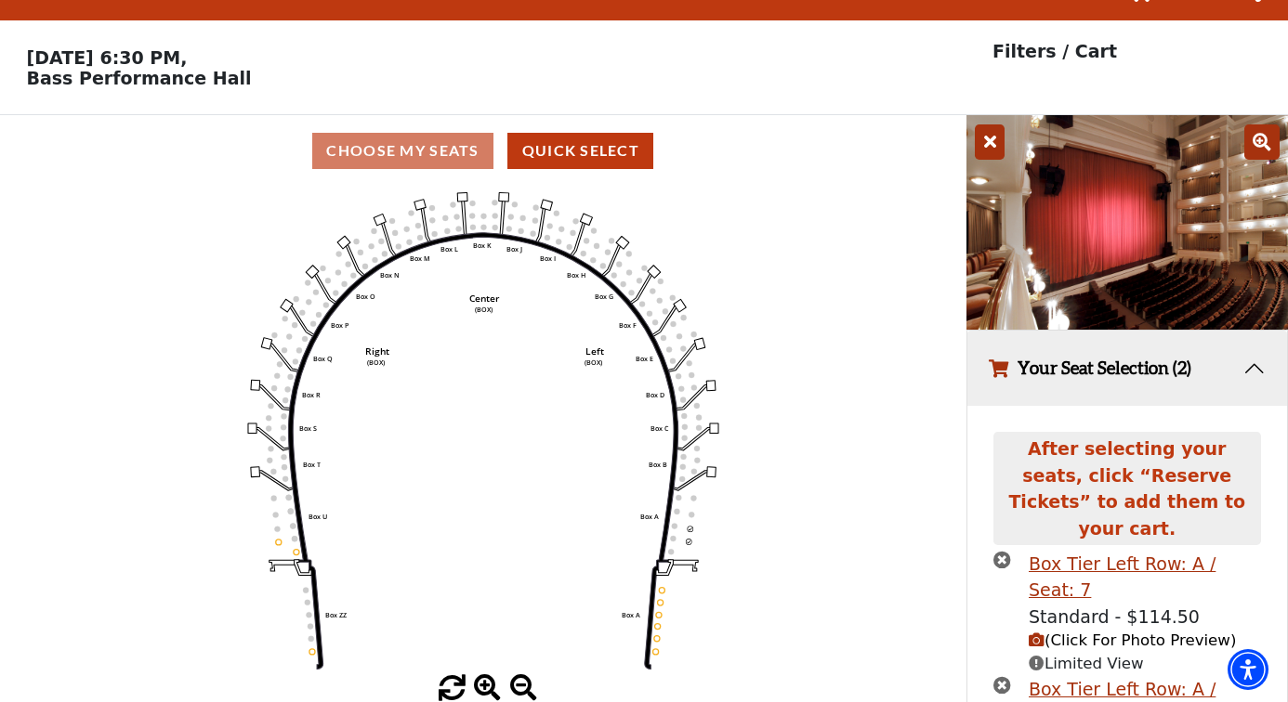
click at [990, 144] on icon at bounding box center [990, 141] width 30 height 35
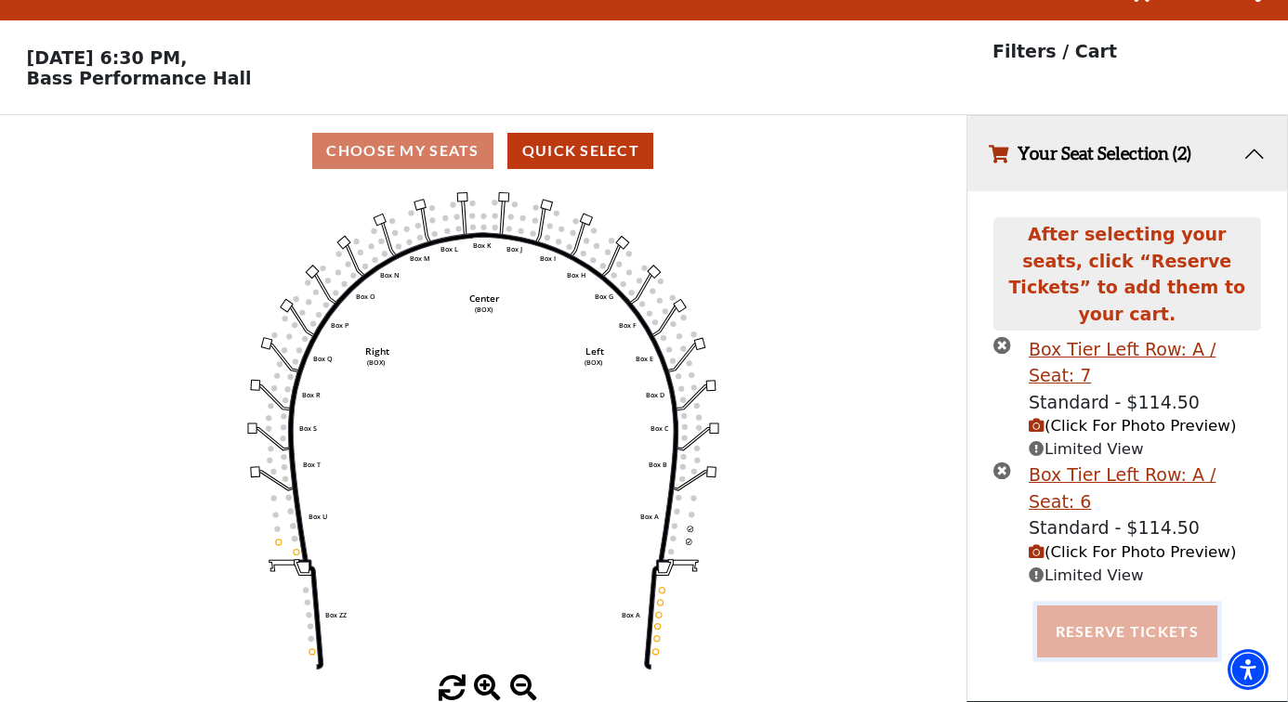
click at [1111, 606] on button "Reserve Tickets" at bounding box center [1127, 632] width 180 height 52
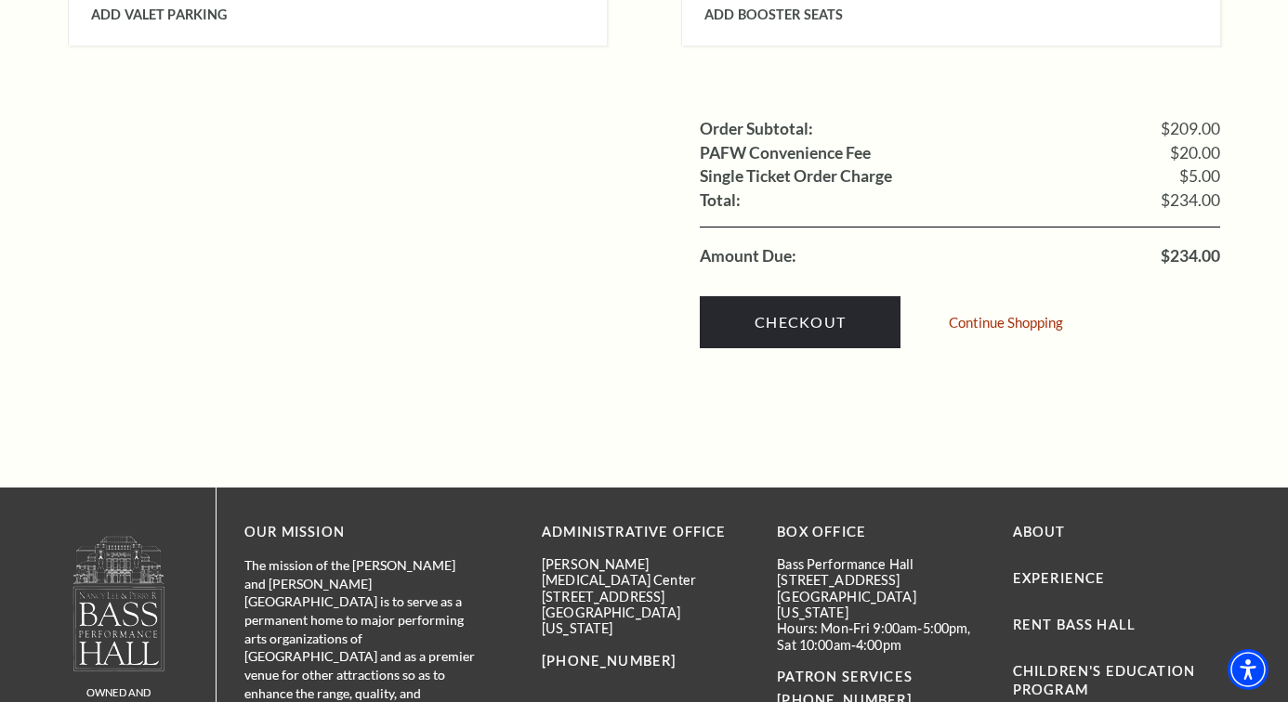
scroll to position [1848, 0]
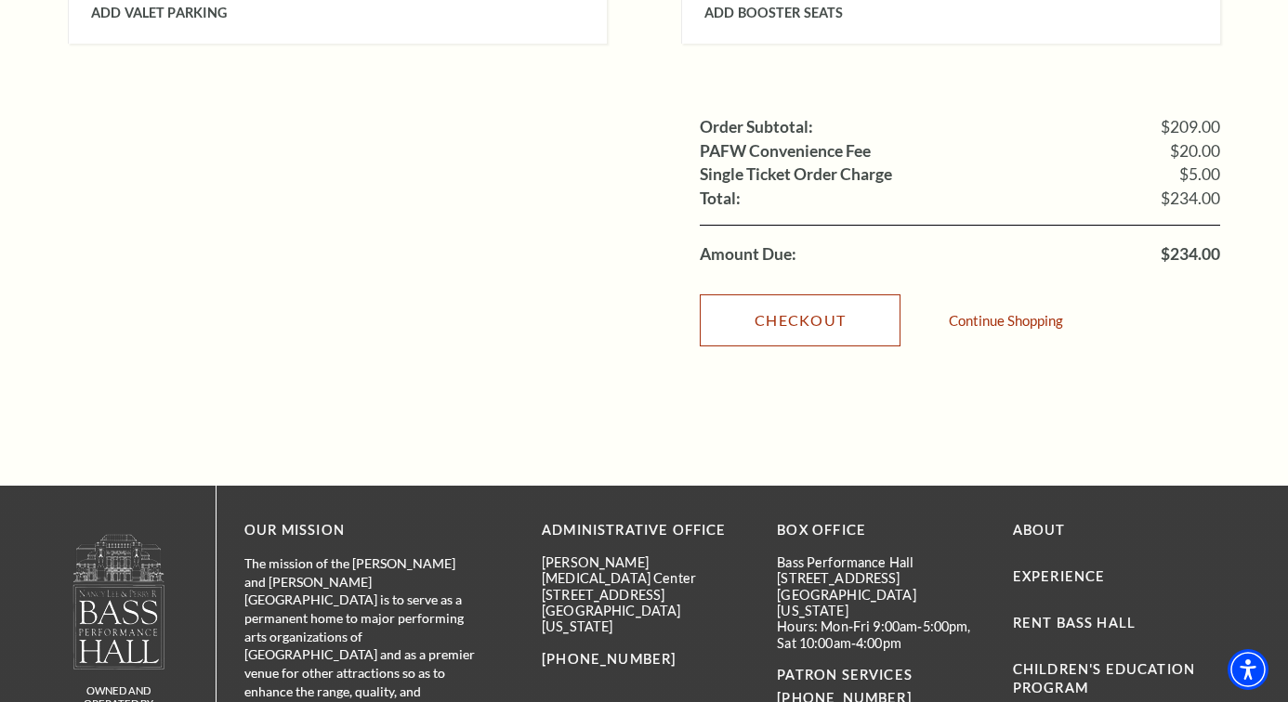
click at [844, 295] on link "Checkout" at bounding box center [800, 321] width 201 height 52
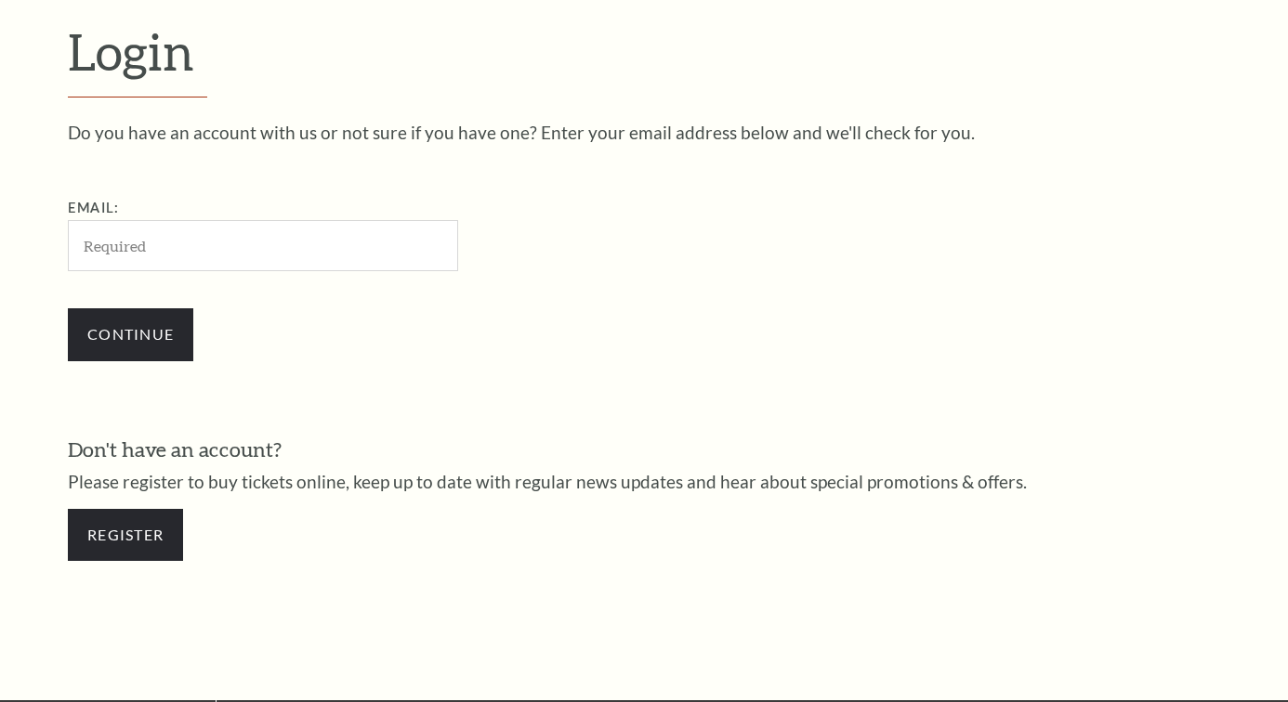
scroll to position [525, 0]
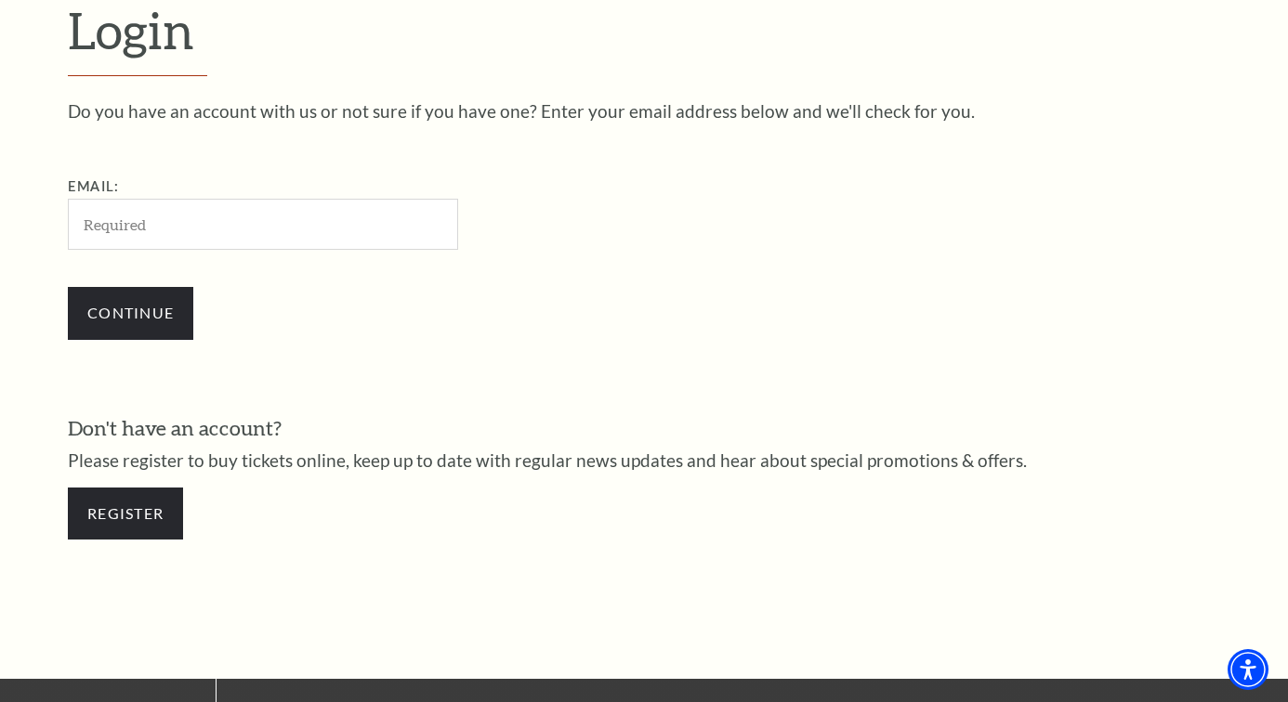
click at [372, 224] on input "Email:" at bounding box center [263, 224] width 390 height 51
type input "melabarnes@yahoo.com"
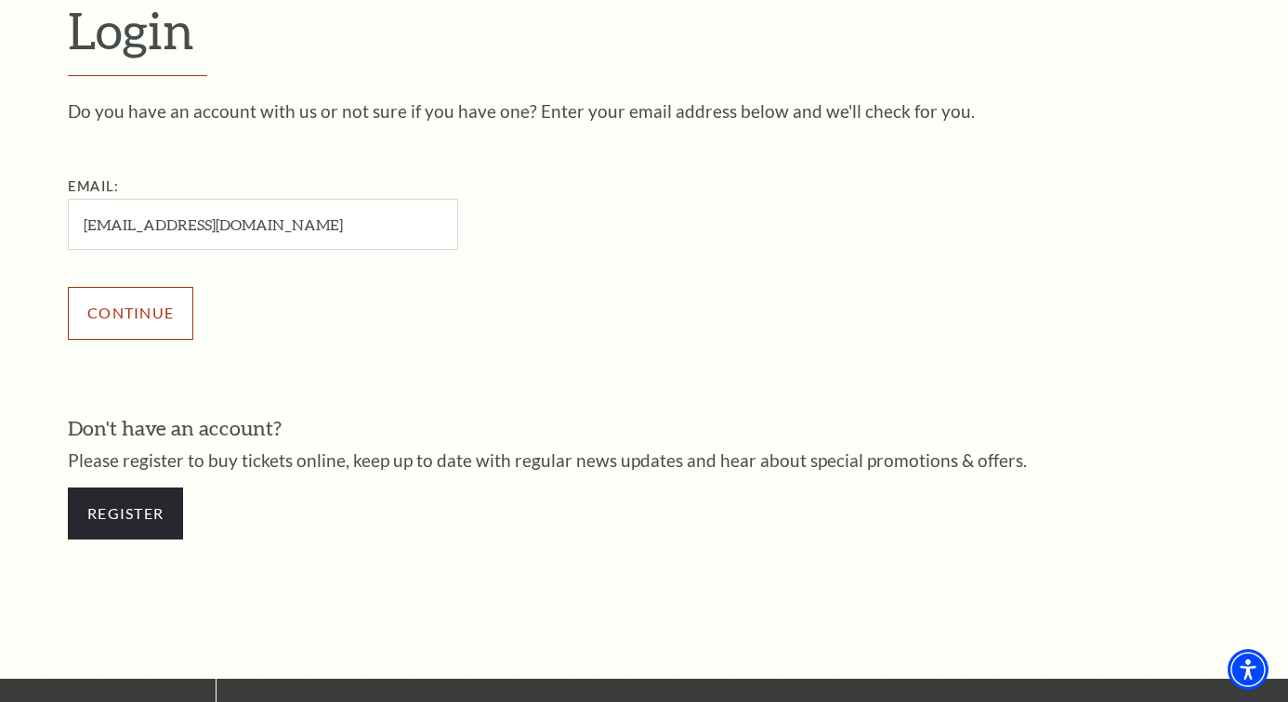
click at [144, 311] on input "Continue" at bounding box center [130, 313] width 125 height 52
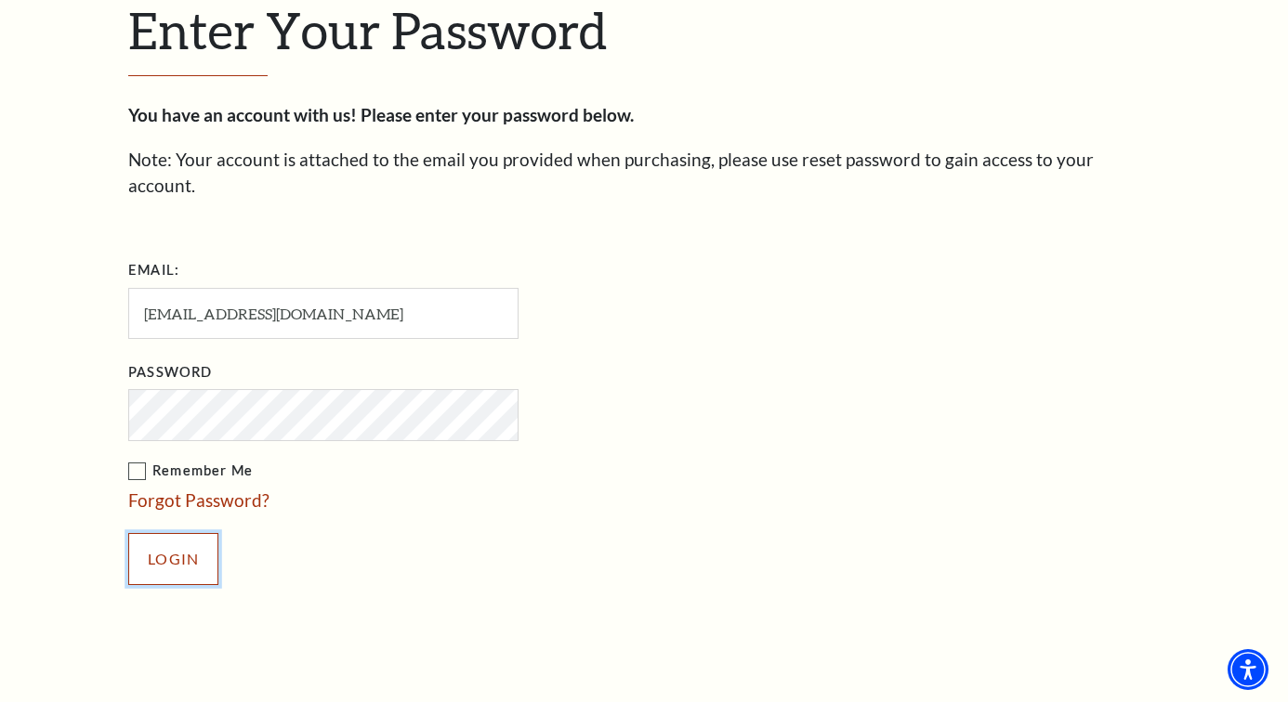
click at [148, 533] on input "Login" at bounding box center [173, 559] width 90 height 52
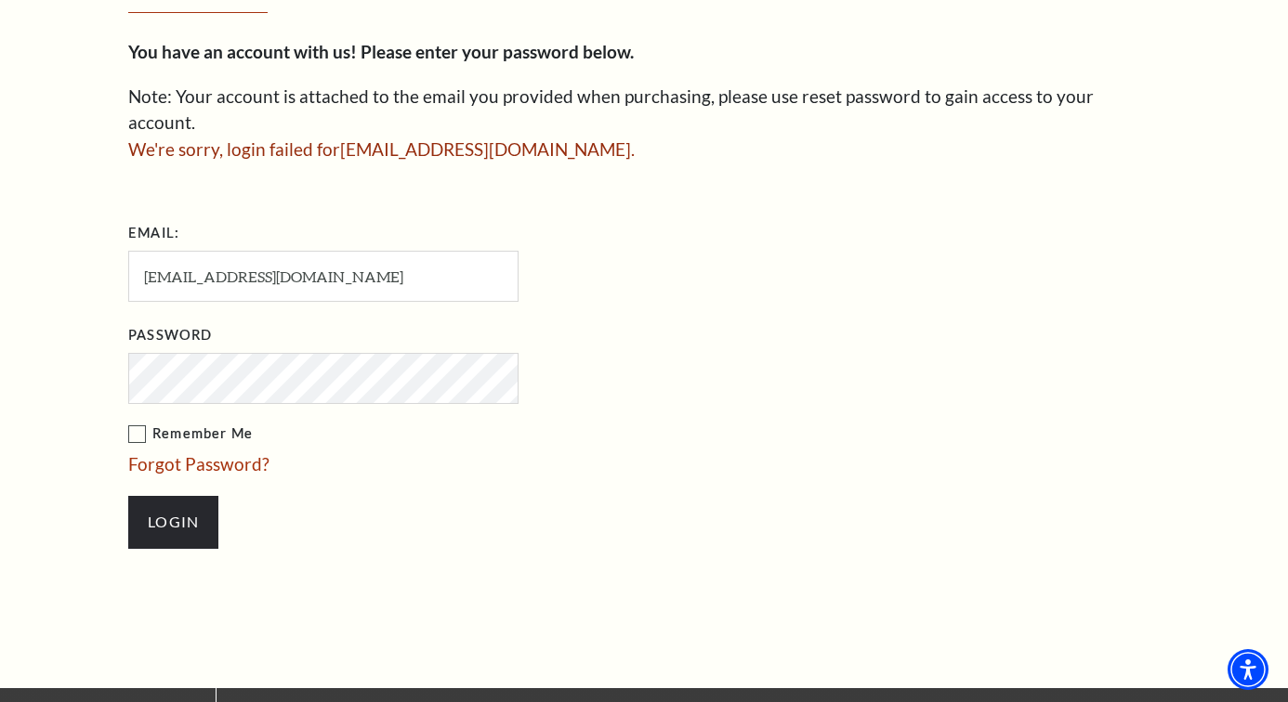
click at [128, 496] on input "Login" at bounding box center [173, 522] width 90 height 52
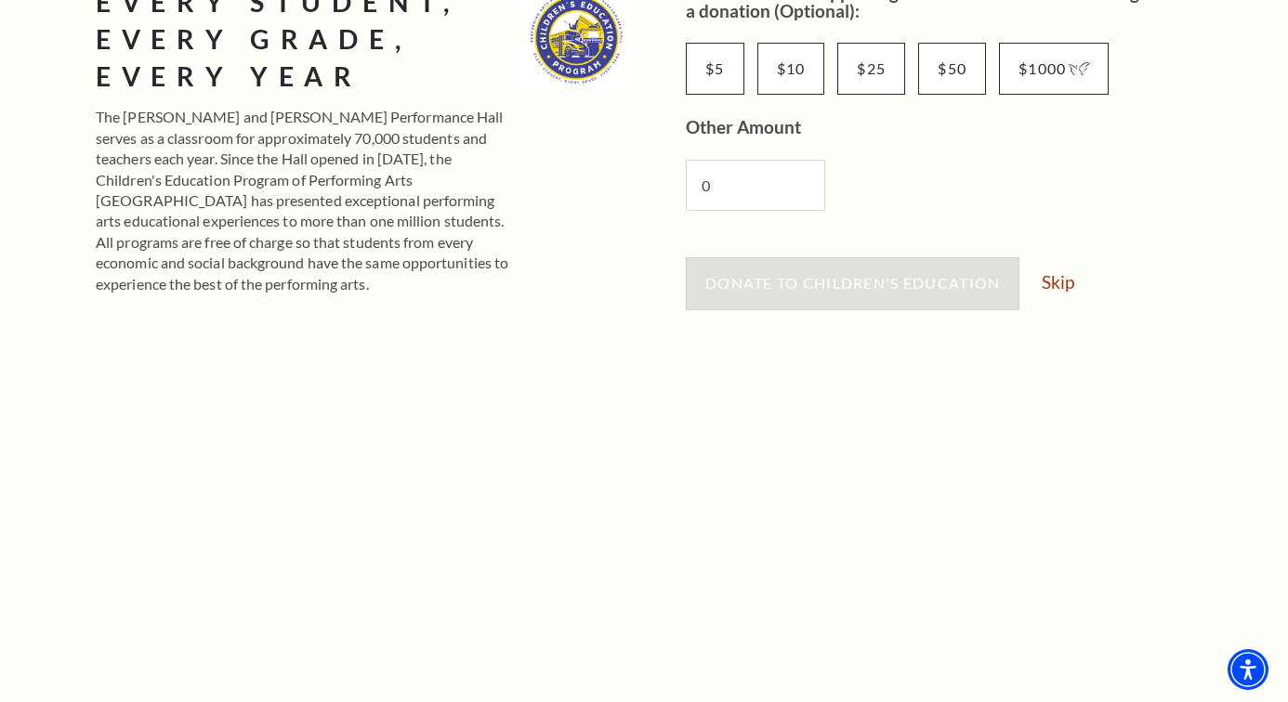
scroll to position [352, 0]
click at [1062, 279] on link "Skip" at bounding box center [1058, 281] width 33 height 18
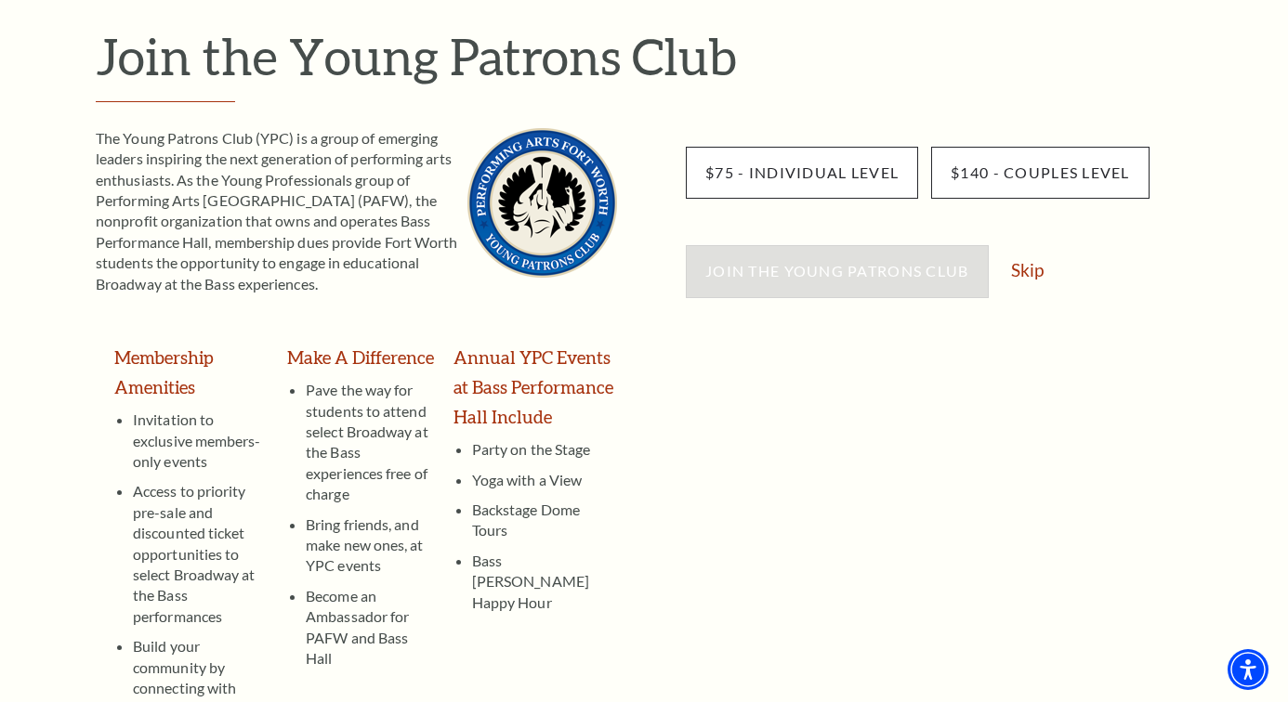
scroll to position [210, 0]
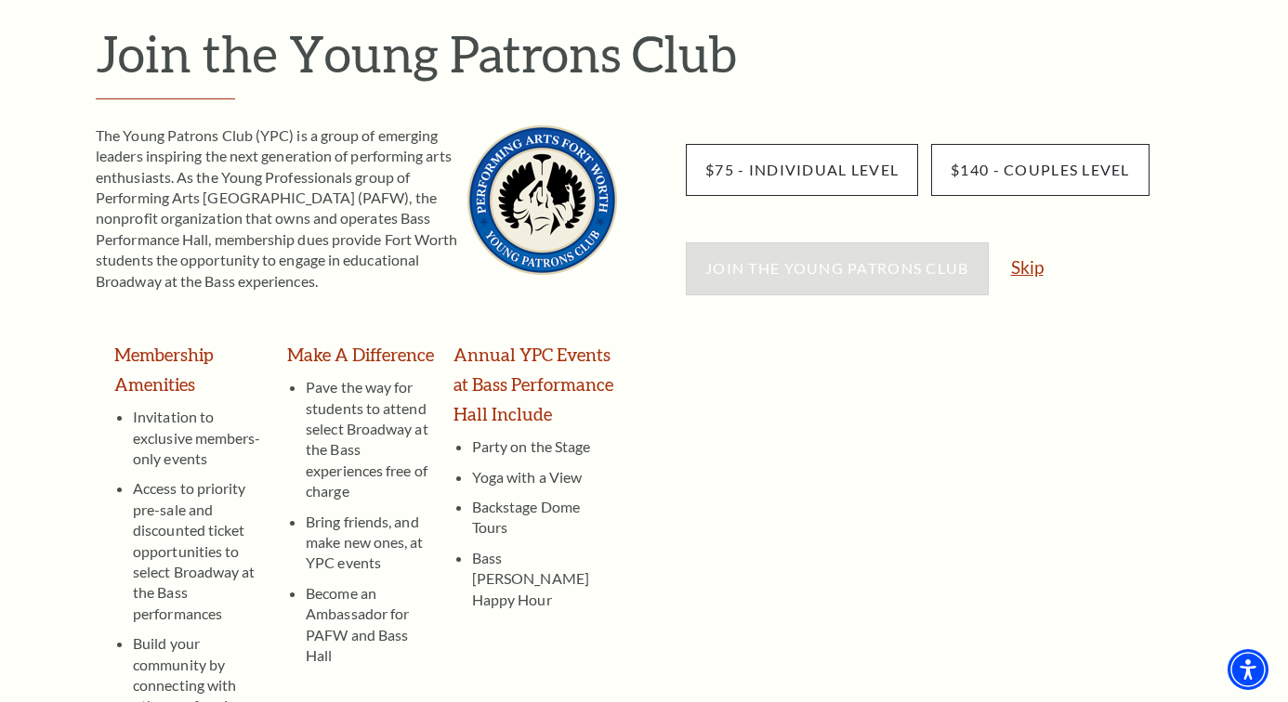
click at [1023, 271] on link "Skip" at bounding box center [1027, 267] width 33 height 18
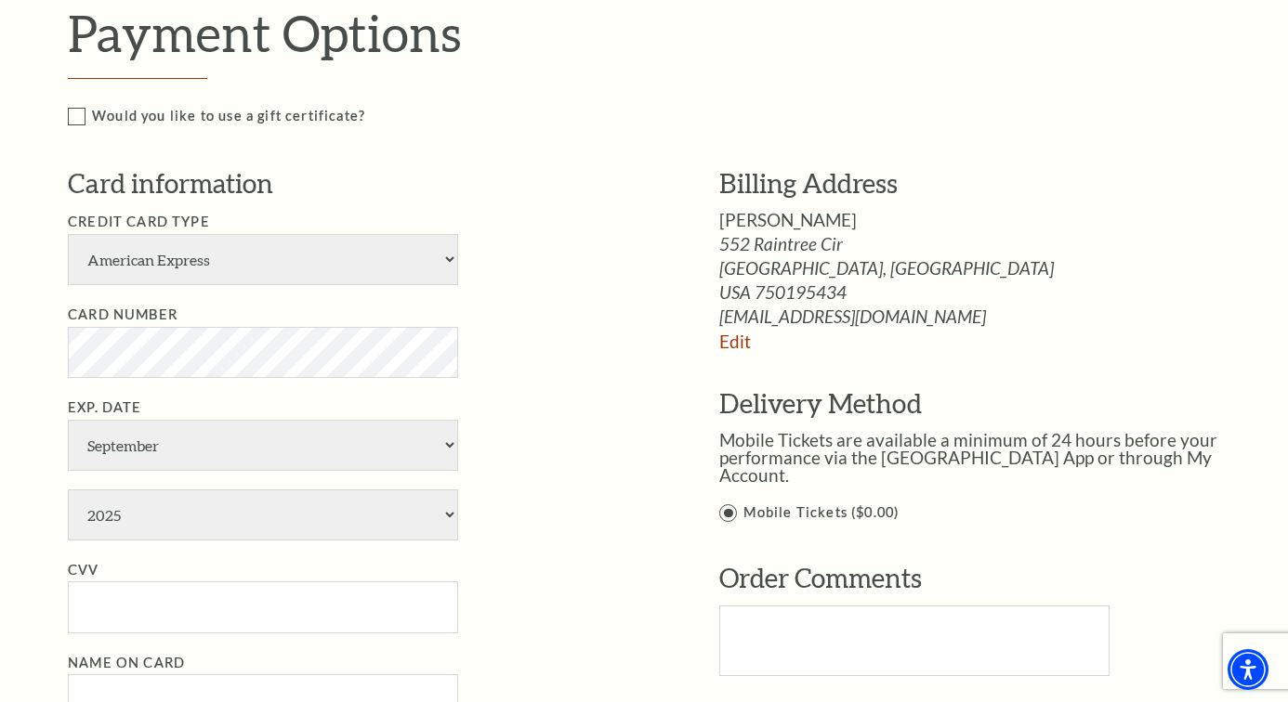
scroll to position [890, 0]
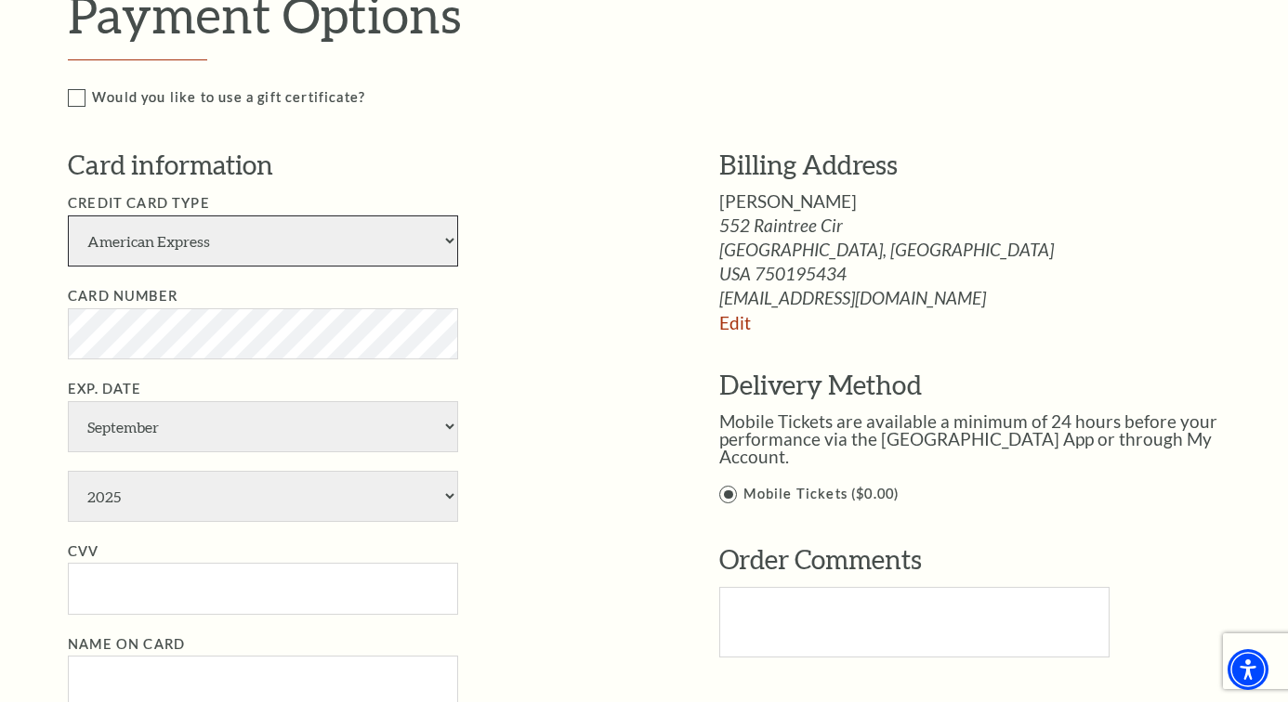
click at [363, 249] on select "American Express Visa Master Card Discover" at bounding box center [263, 241] width 390 height 51
select select "24"
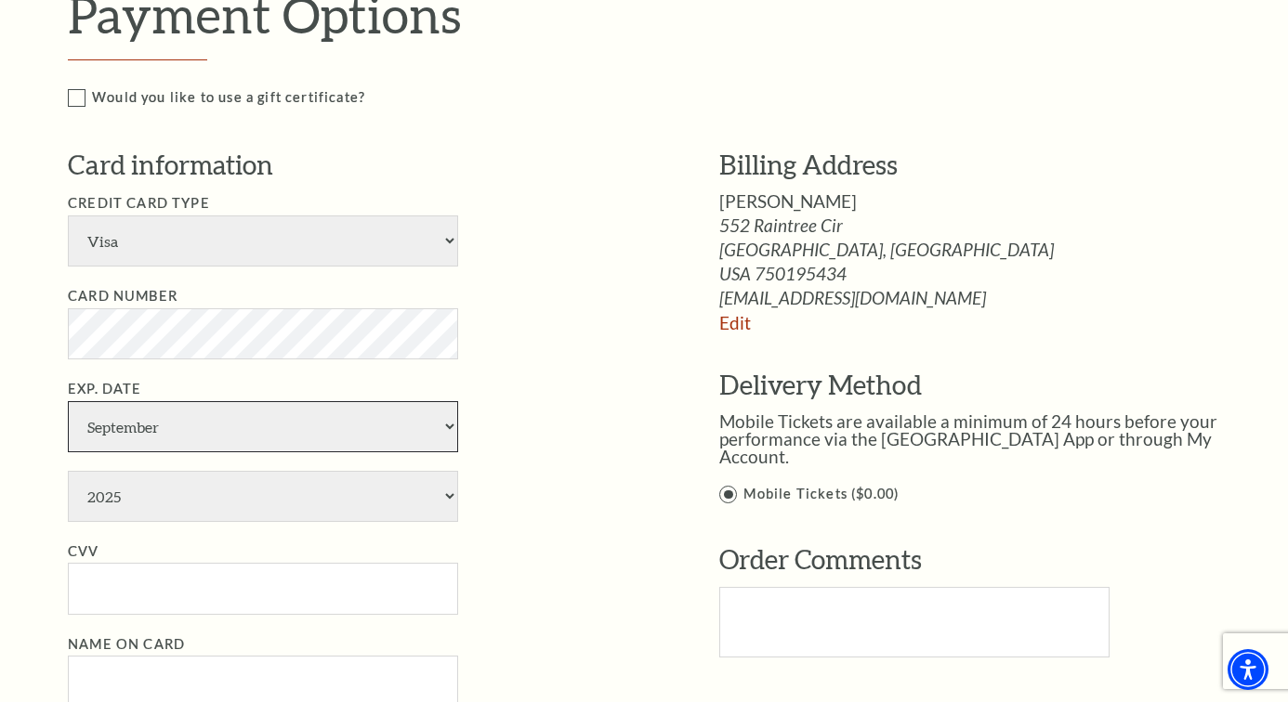
click at [183, 432] on select "January February March April May June July August September October November De…" at bounding box center [263, 426] width 390 height 51
select select "11"
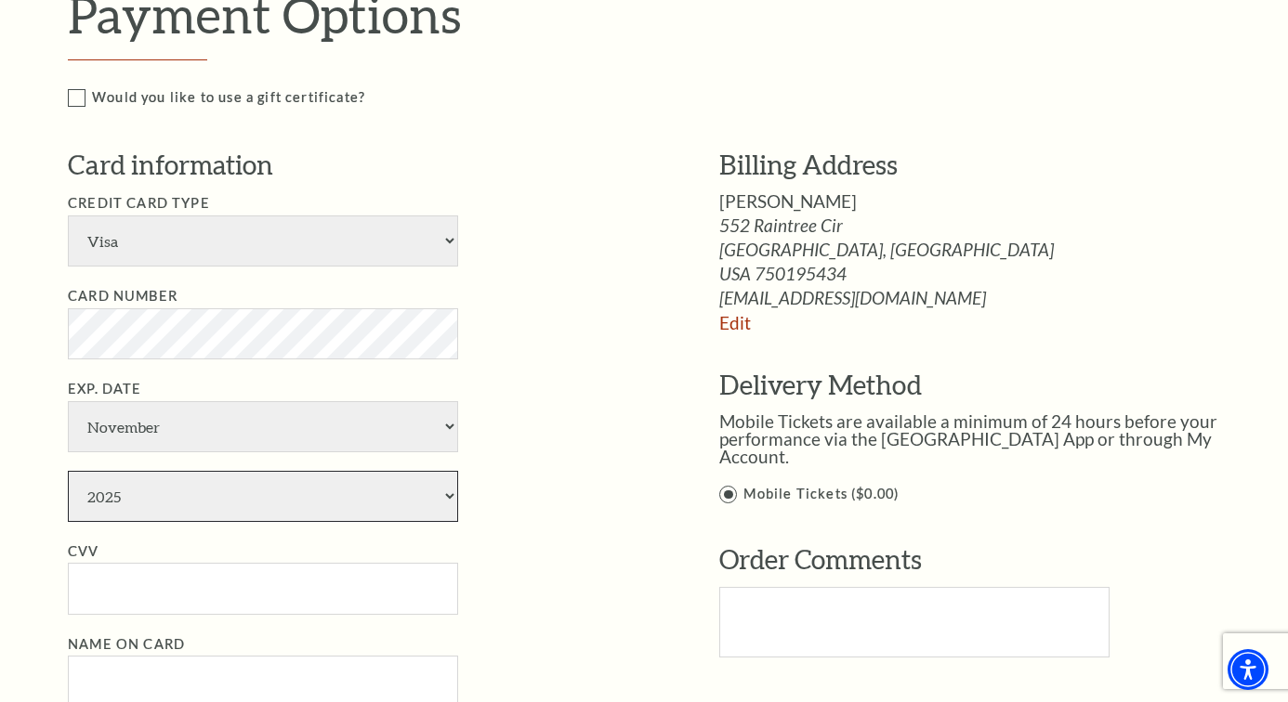
click at [156, 497] on select "2025 2026 2027 2028 2029 2030 2031 2032 2033 2034" at bounding box center [263, 496] width 390 height 51
select select "2029"
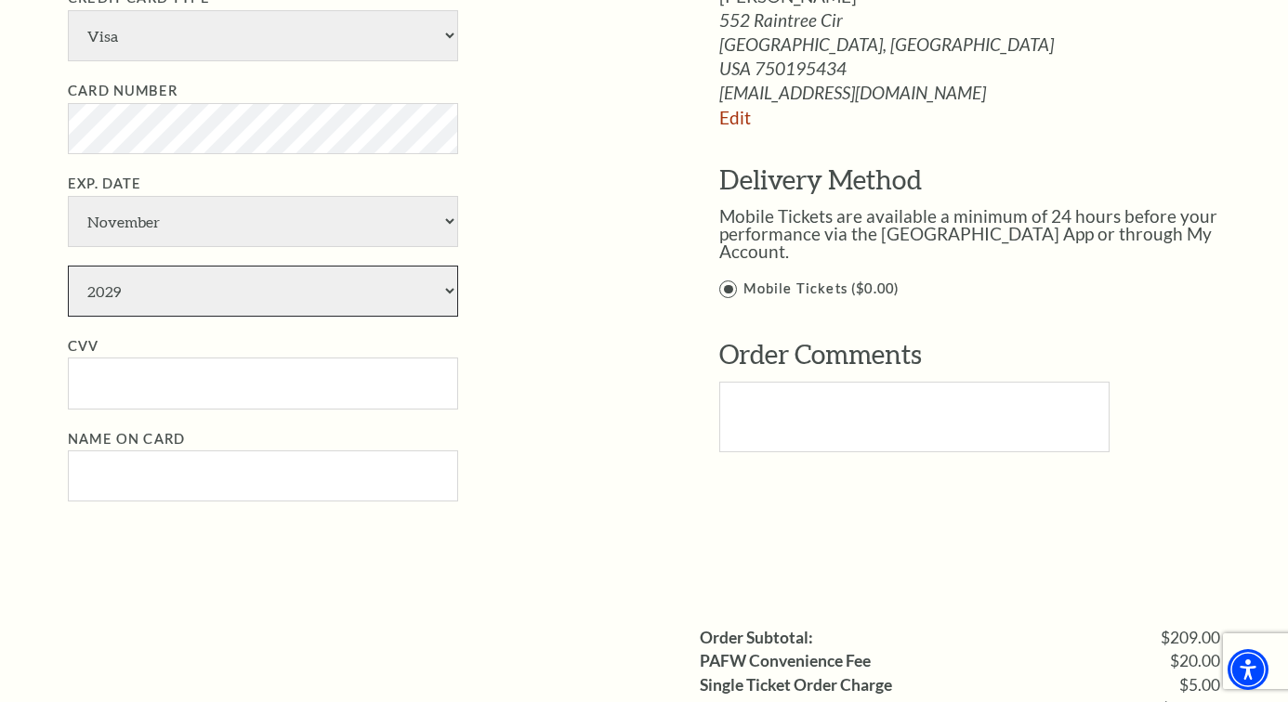
scroll to position [1105, 0]
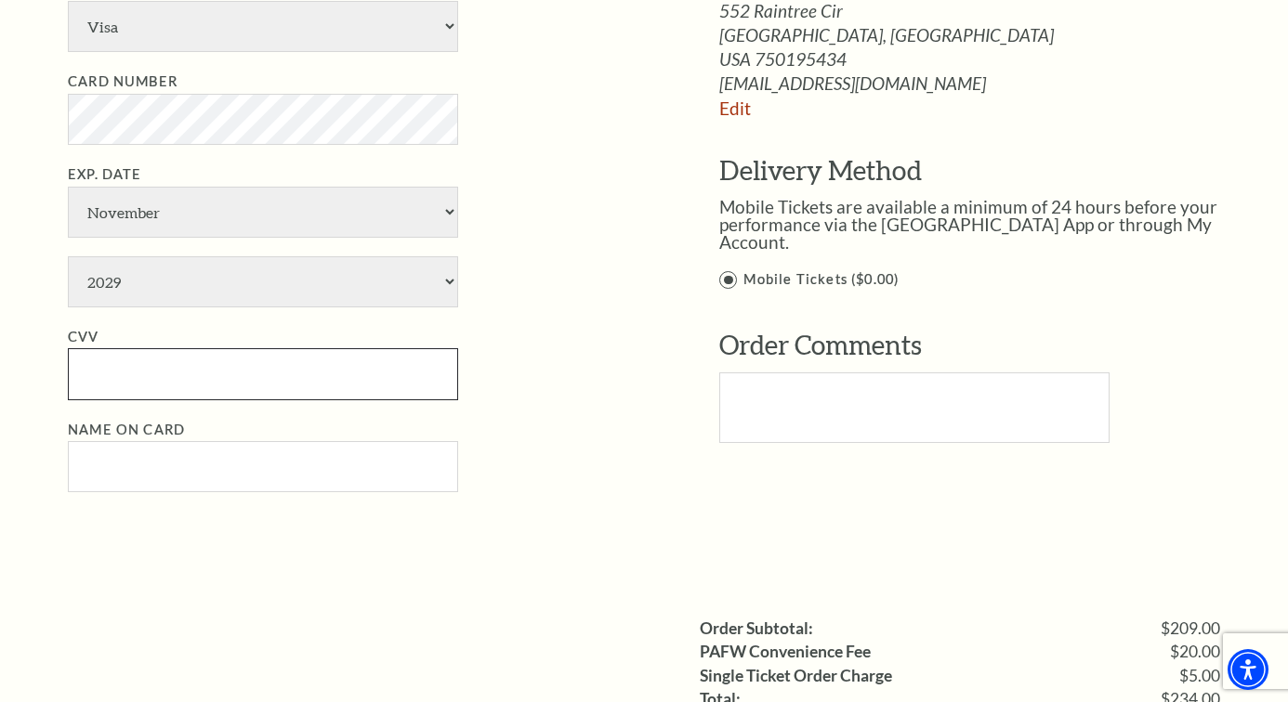
click at [167, 383] on input "CVV" at bounding box center [263, 373] width 390 height 51
type input "183"
click at [46, 417] on div "Notice × Tickets cannot be removed during a Ticket Exchange. Choose Start Over …" at bounding box center [644, 90] width 1288 height 2109
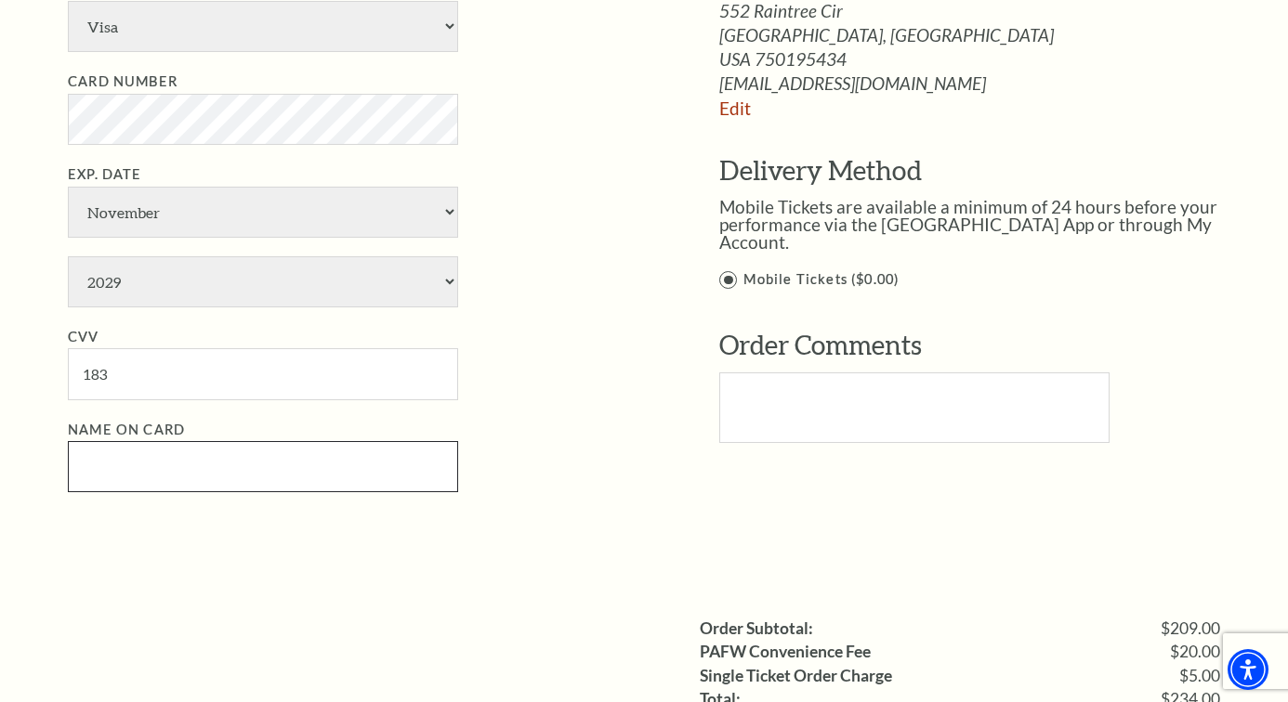
click at [107, 462] on input "Name on Card" at bounding box center [263, 466] width 390 height 51
type input "[PERSON_NAME]"
click at [517, 400] on li "CVV 183" at bounding box center [366, 363] width 596 height 74
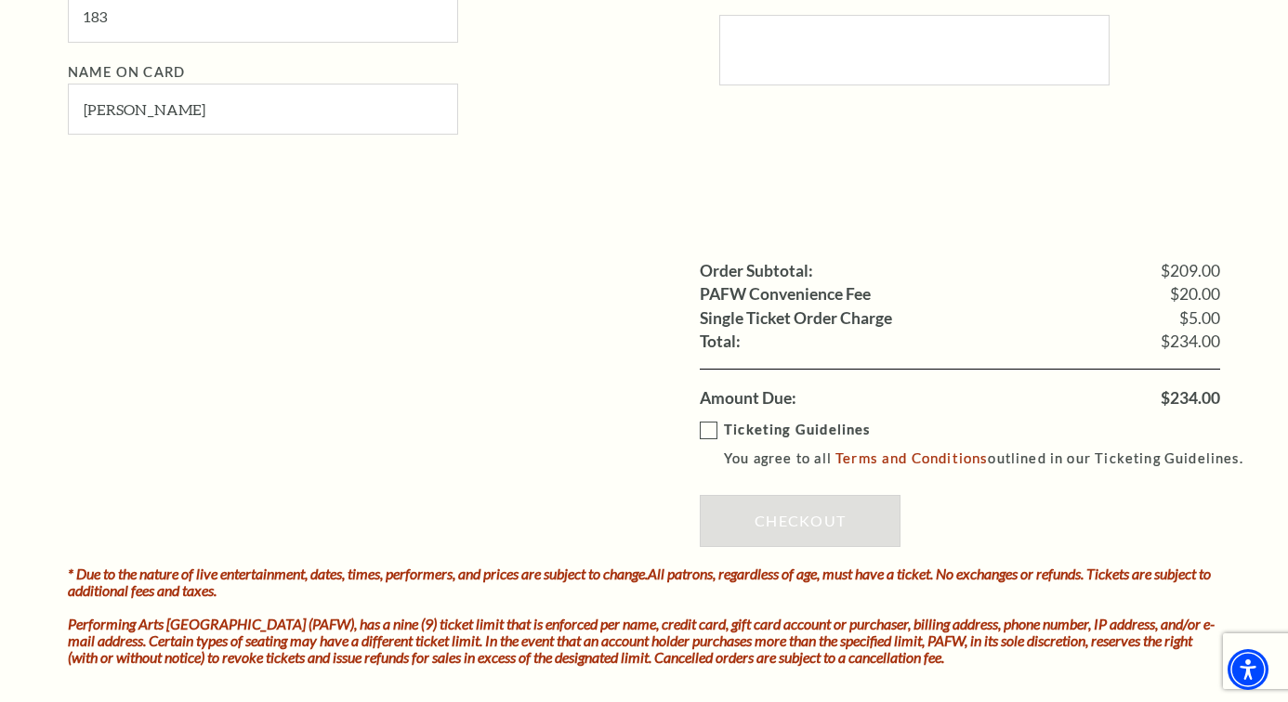
scroll to position [1464, 0]
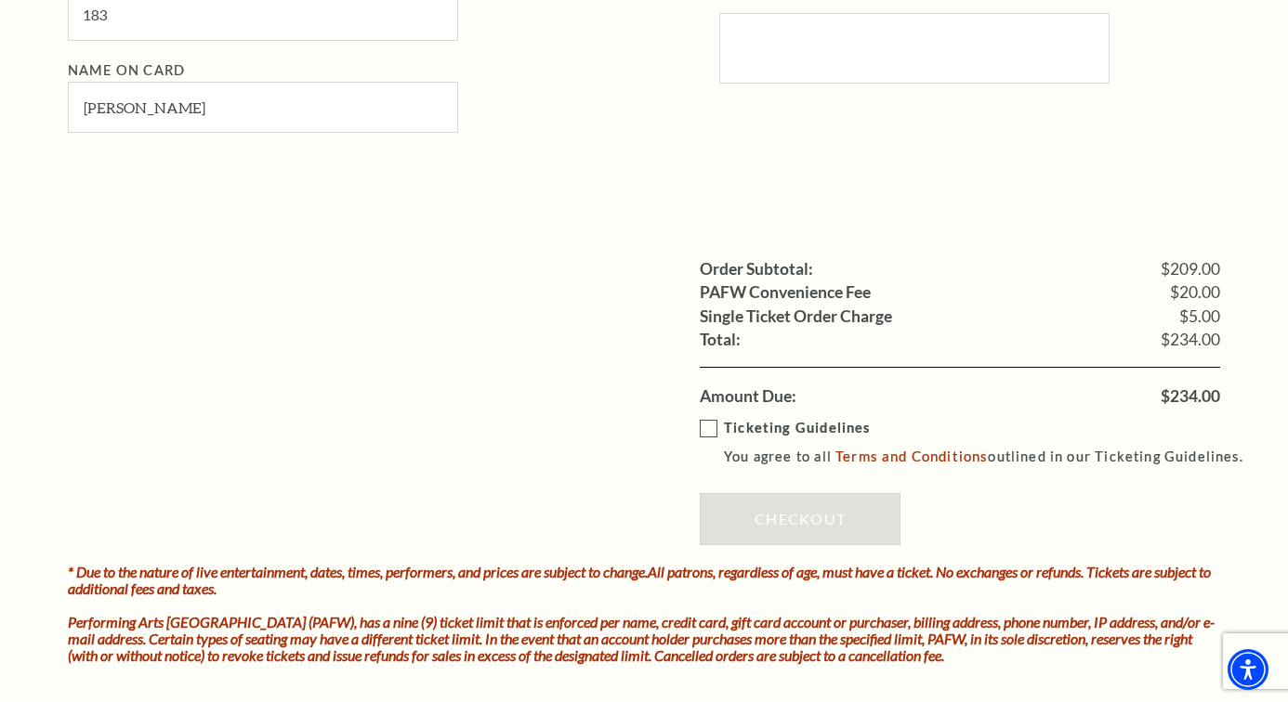
click at [708, 426] on label "Ticketing Guidelines You agree to all Terms and Conditions outlined in our Tick…" at bounding box center [980, 442] width 560 height 51
click at [0, 0] on input "Ticketing Guidelines You agree to all Terms and Conditions outlined in our Tick…" at bounding box center [0, 0] width 0 height 0
click at [752, 512] on link "Checkout" at bounding box center [800, 519] width 201 height 52
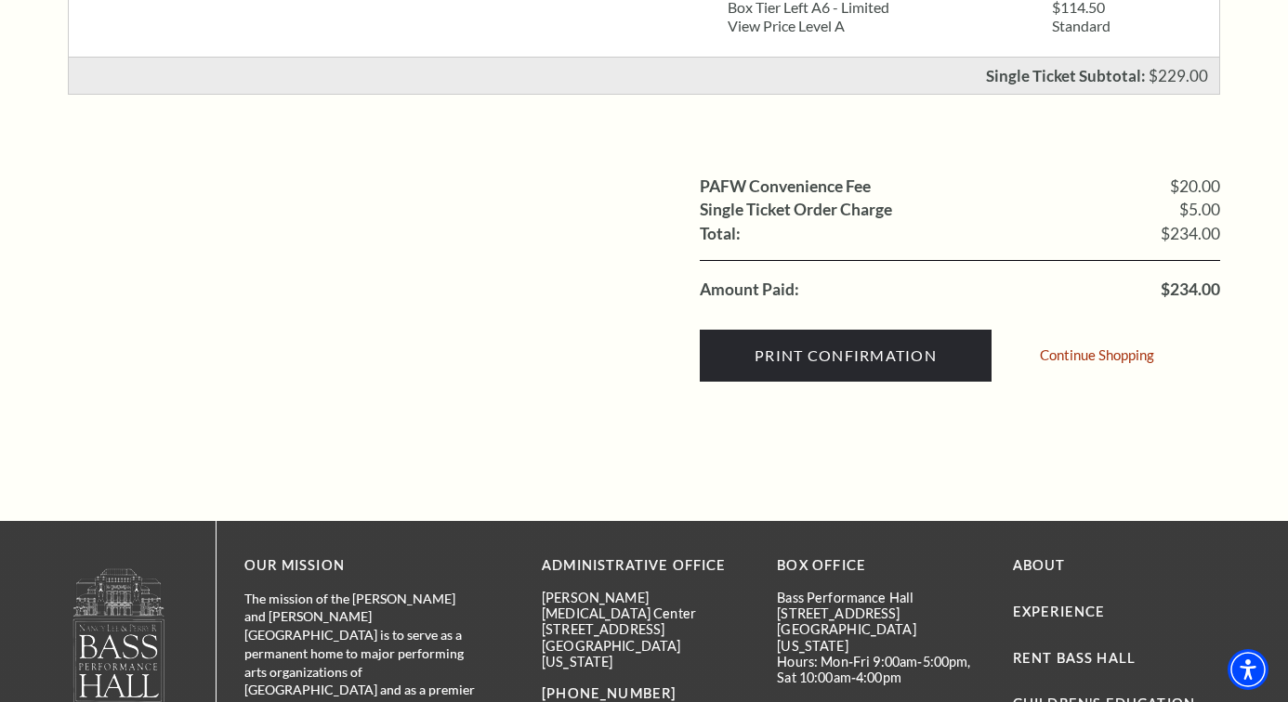
scroll to position [616, 0]
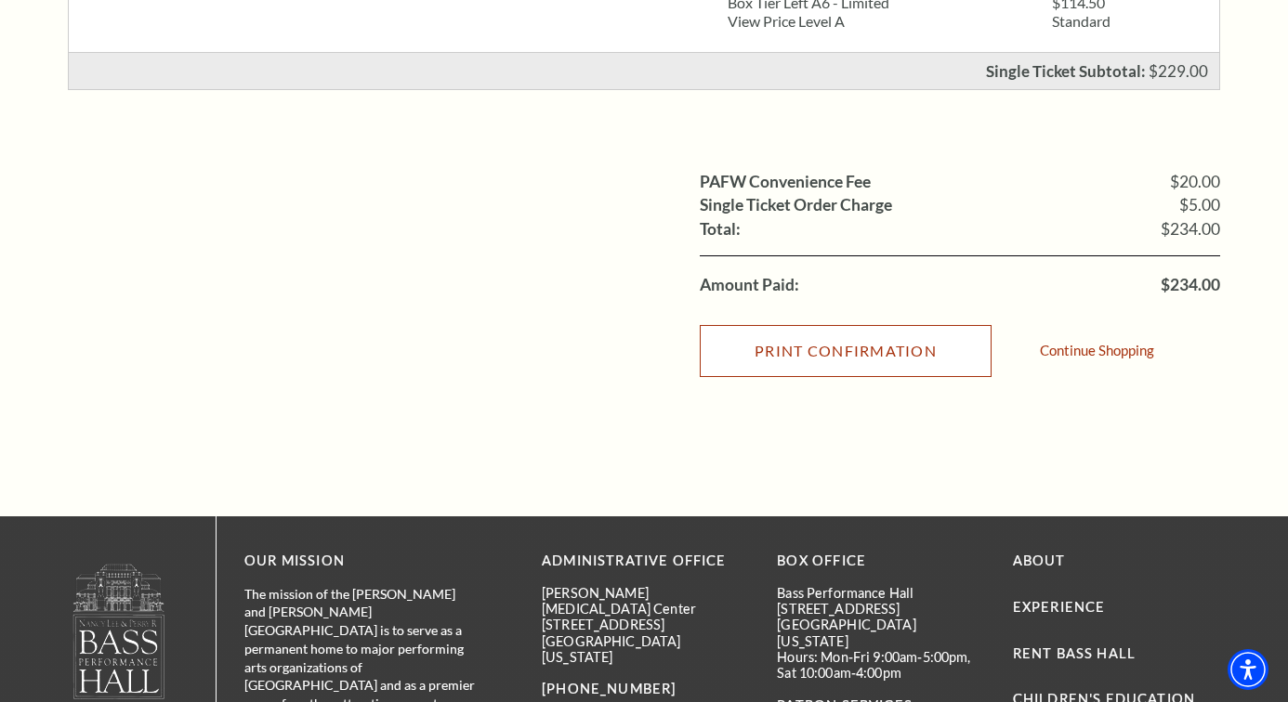
click at [947, 353] on input "Print Confirmation" at bounding box center [846, 351] width 292 height 52
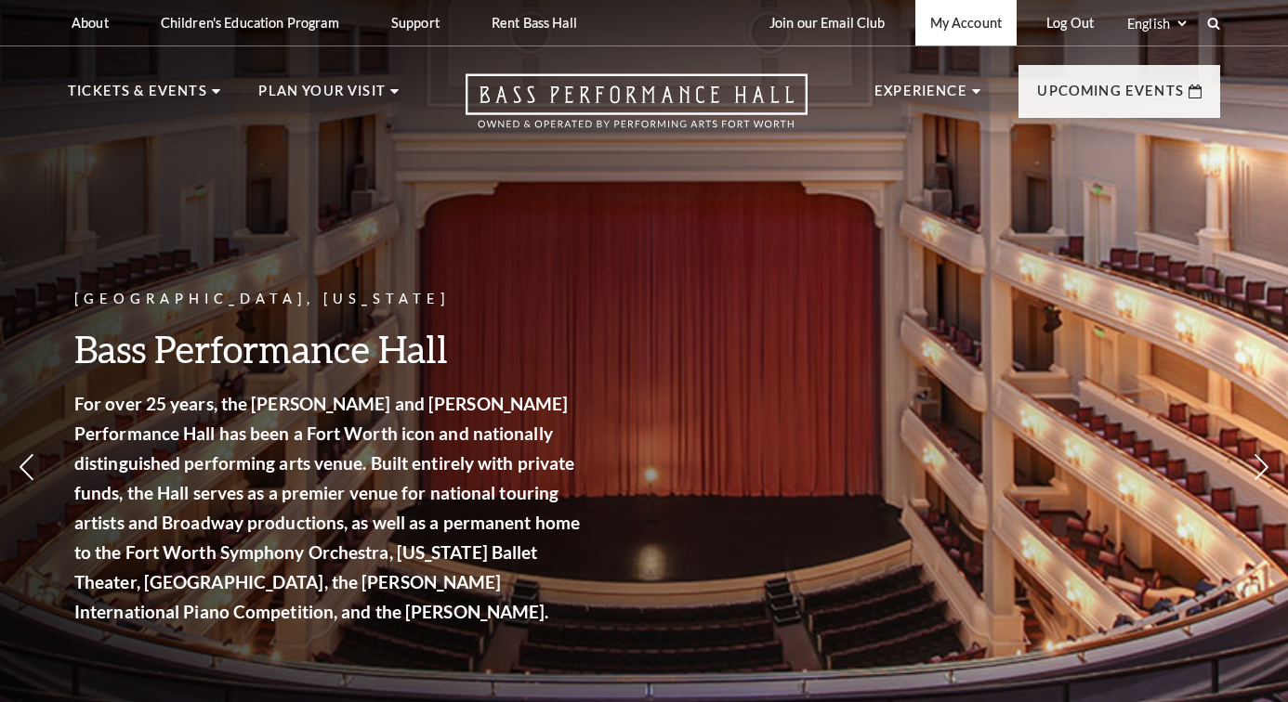
click at [985, 23] on link "My Account" at bounding box center [965, 23] width 101 height 46
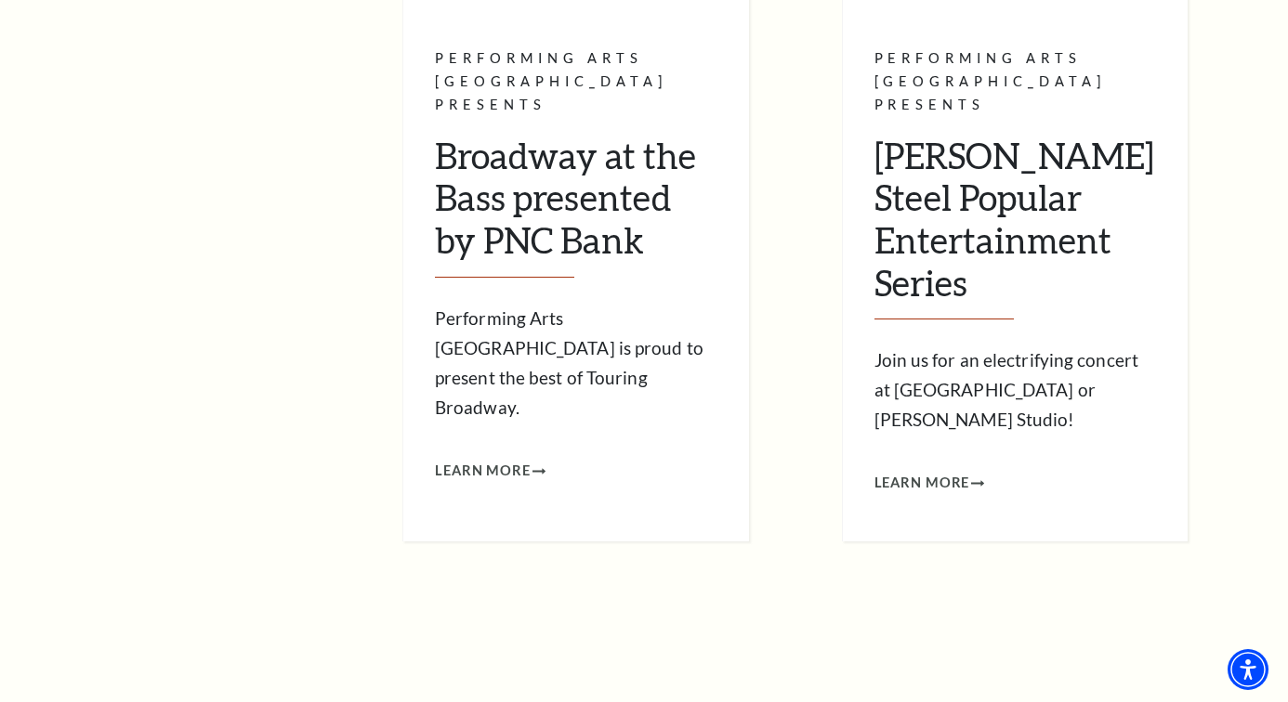
scroll to position [1751, 0]
